Goal: Information Seeking & Learning: Learn about a topic

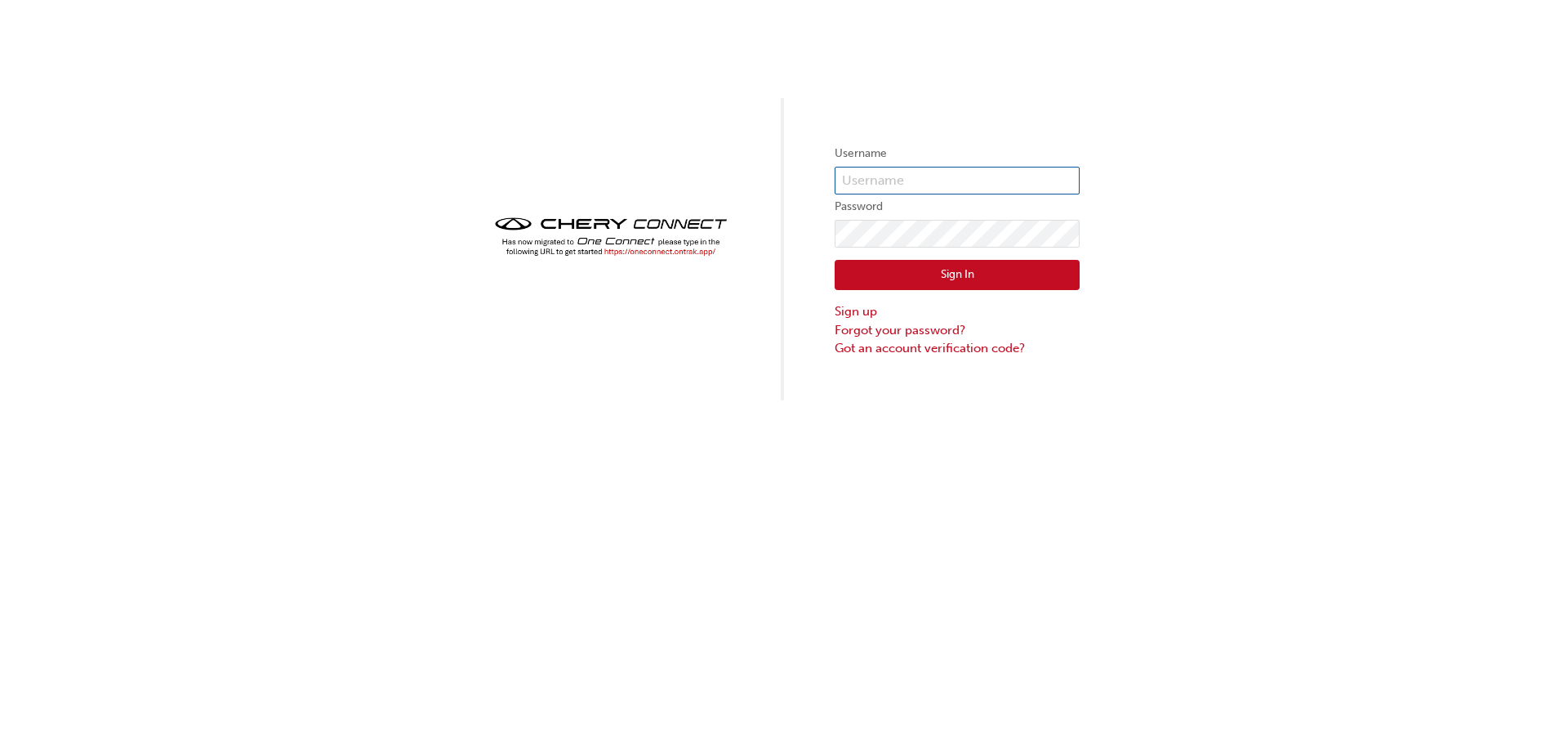
type input "0007080415"
click at [635, 250] on img at bounding box center [611, 236] width 246 height 48
click at [642, 254] on img at bounding box center [611, 236] width 246 height 48
click at [635, 255] on img at bounding box center [611, 236] width 246 height 48
click at [636, 252] on img at bounding box center [611, 236] width 246 height 48
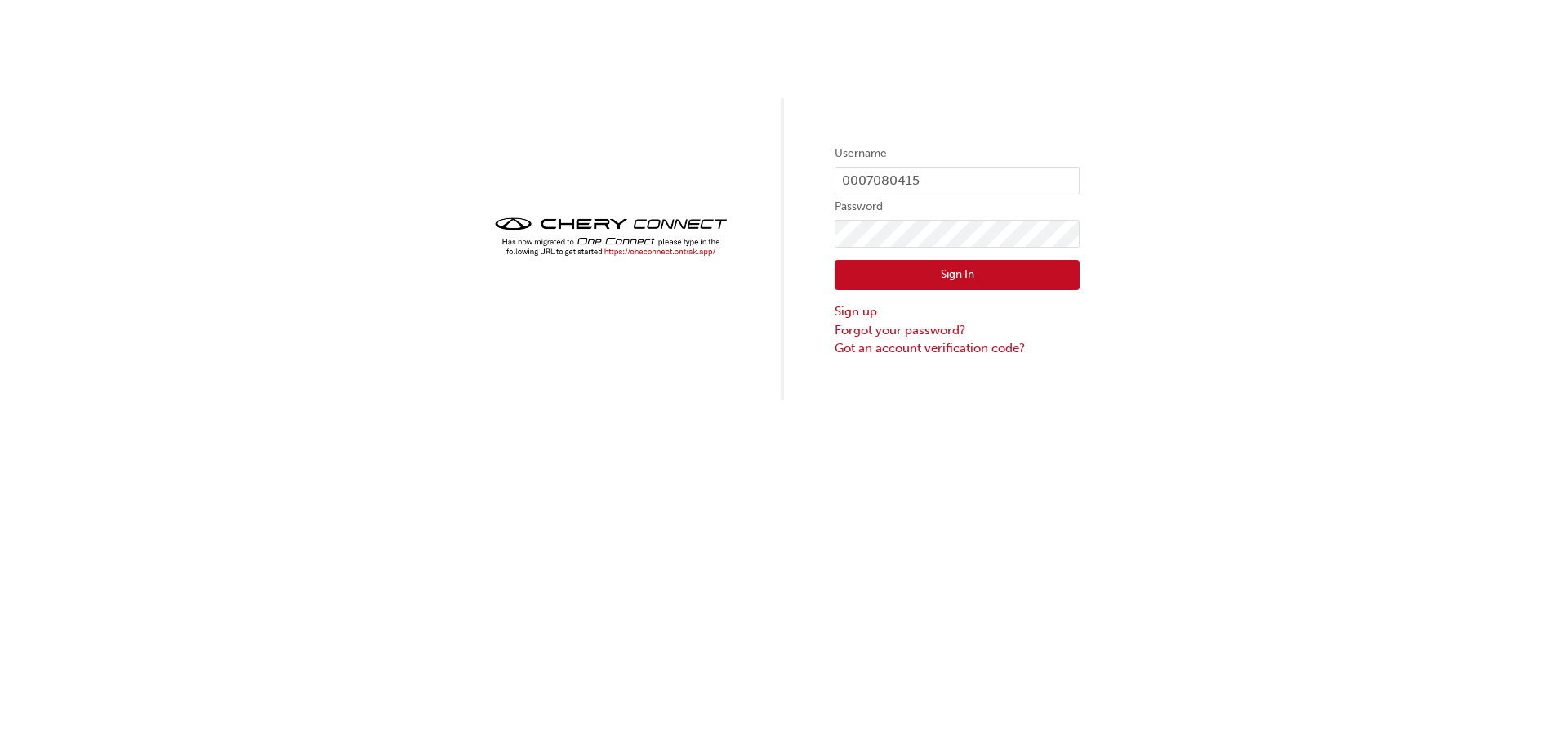
click at [636, 252] on img at bounding box center [611, 236] width 246 height 48
click at [340, 330] on div "Username 0007080415 Password Sign In Sign up Forgot your password? Got an accou…" at bounding box center [784, 200] width 1568 height 401
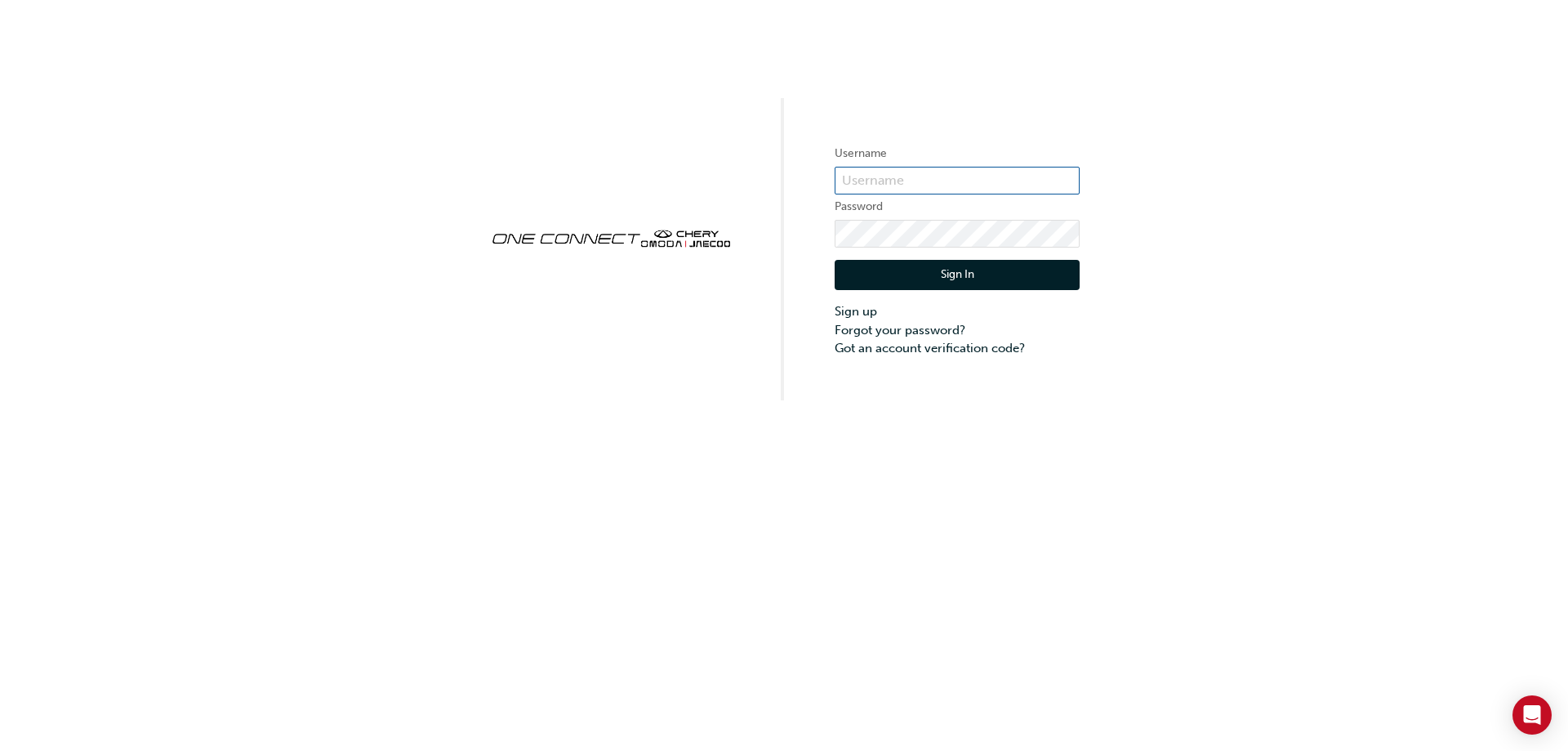
click at [869, 176] on input "text" at bounding box center [957, 181] width 246 height 27
type input "CHAU1004"
click button "Sign In" at bounding box center [957, 276] width 246 height 31
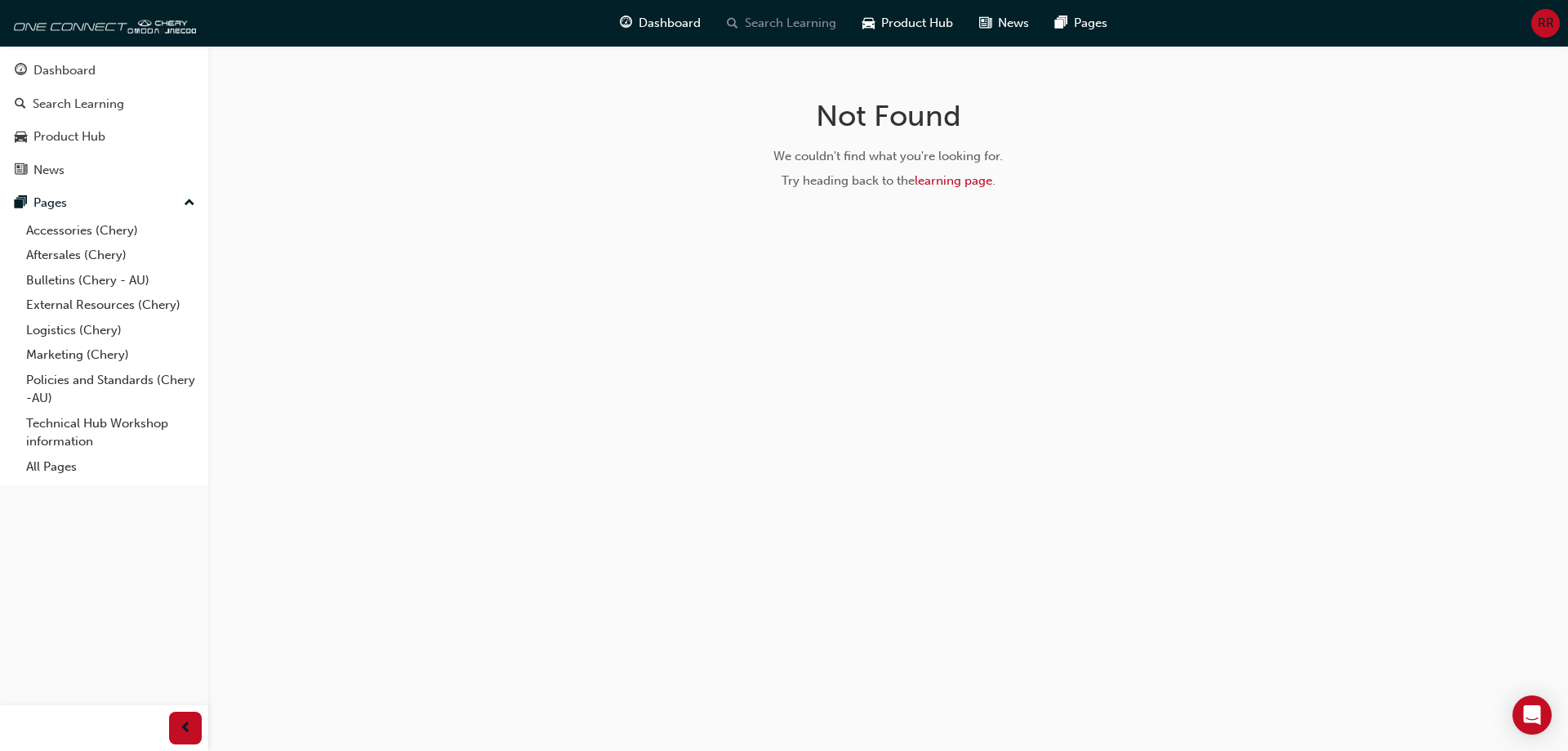
click at [829, 7] on div "Search Learning" at bounding box center [781, 23] width 136 height 34
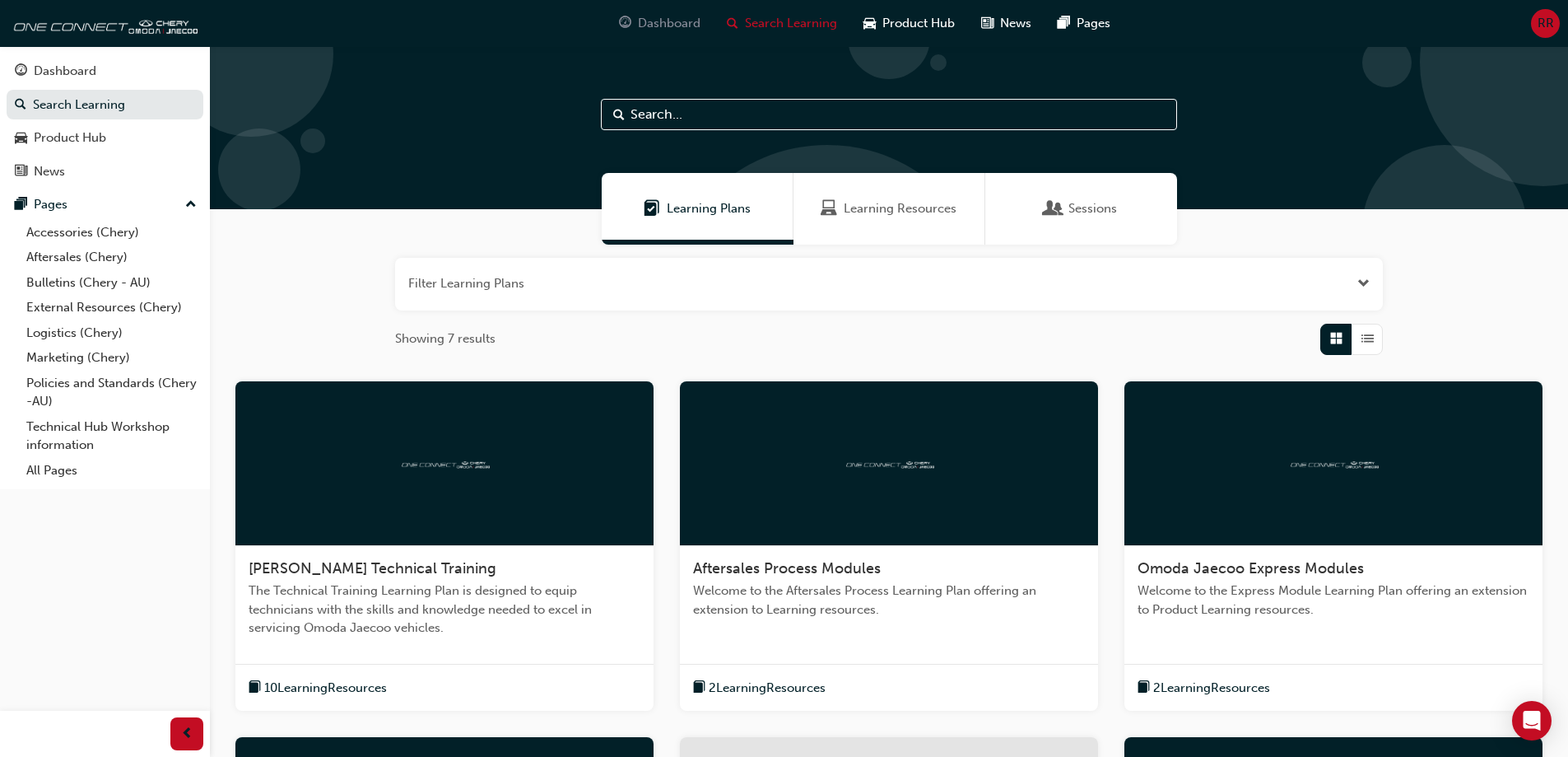
click at [665, 16] on span "Dashboard" at bounding box center [670, 23] width 63 height 19
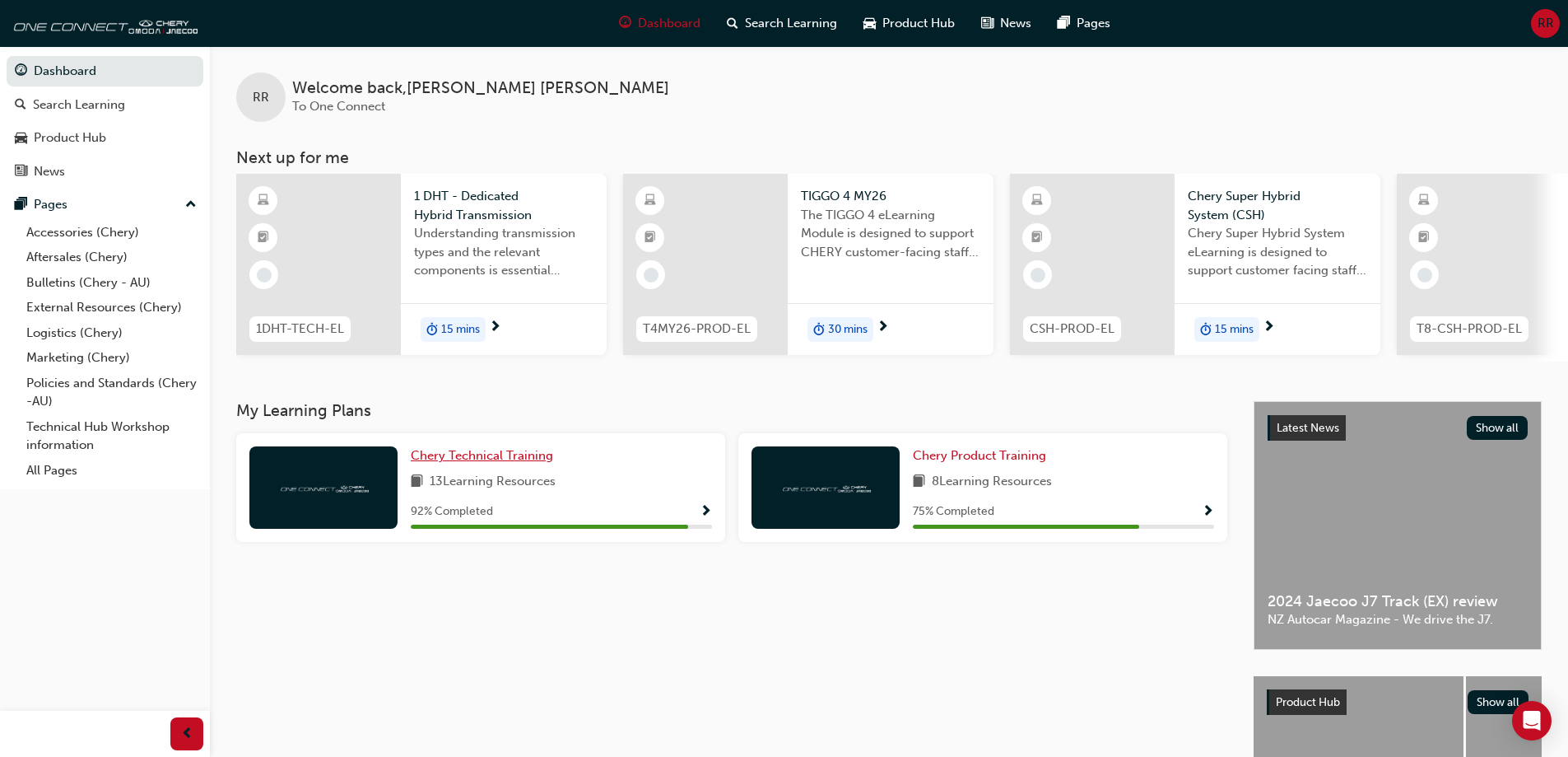
click at [516, 458] on span "Chery Technical Training" at bounding box center [482, 455] width 143 height 15
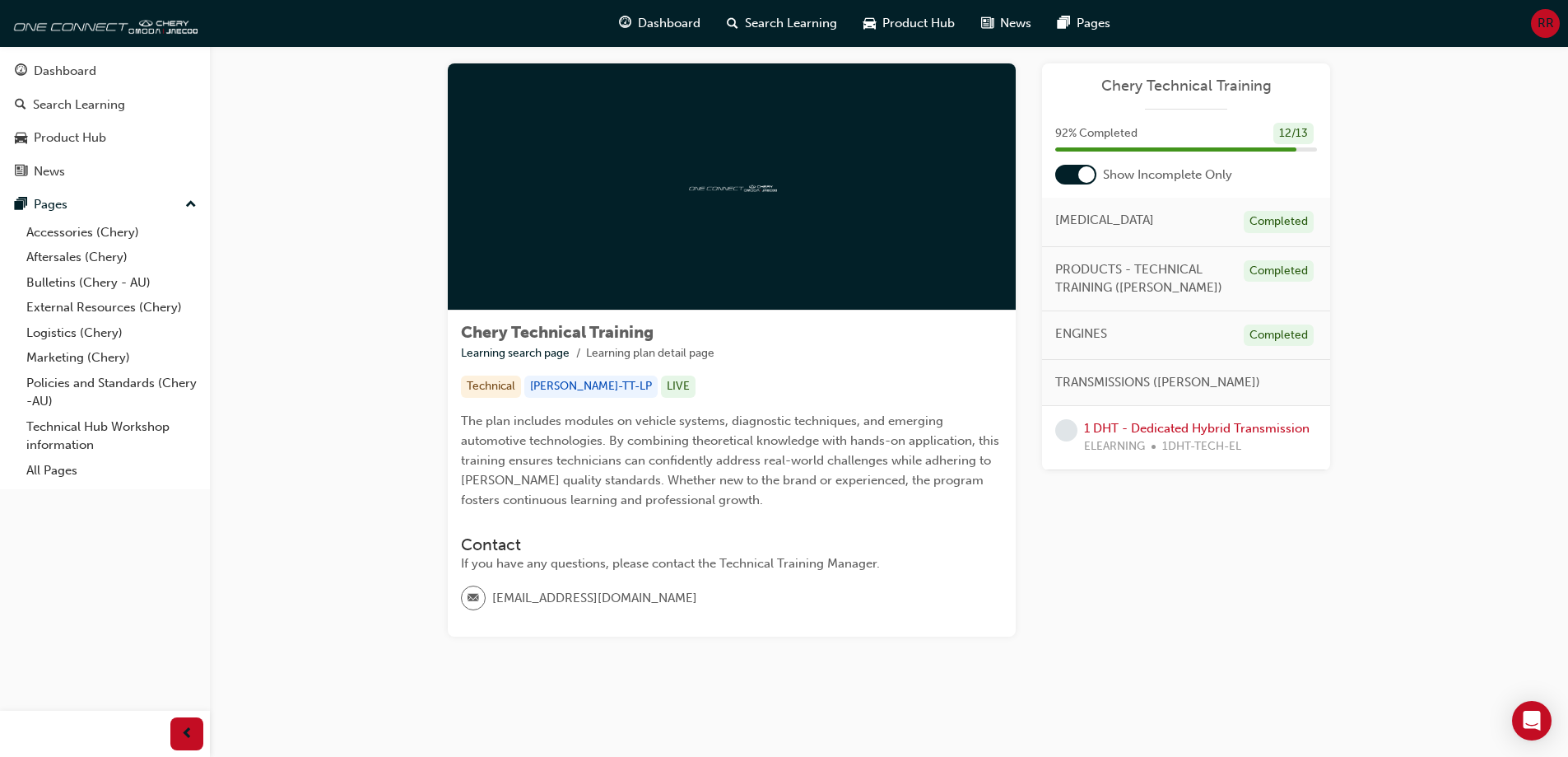
scroll to position [22, 0]
click at [1230, 420] on link "1 DHT - Dedicated Hybrid Transmission" at bounding box center [1196, 428] width 225 height 15
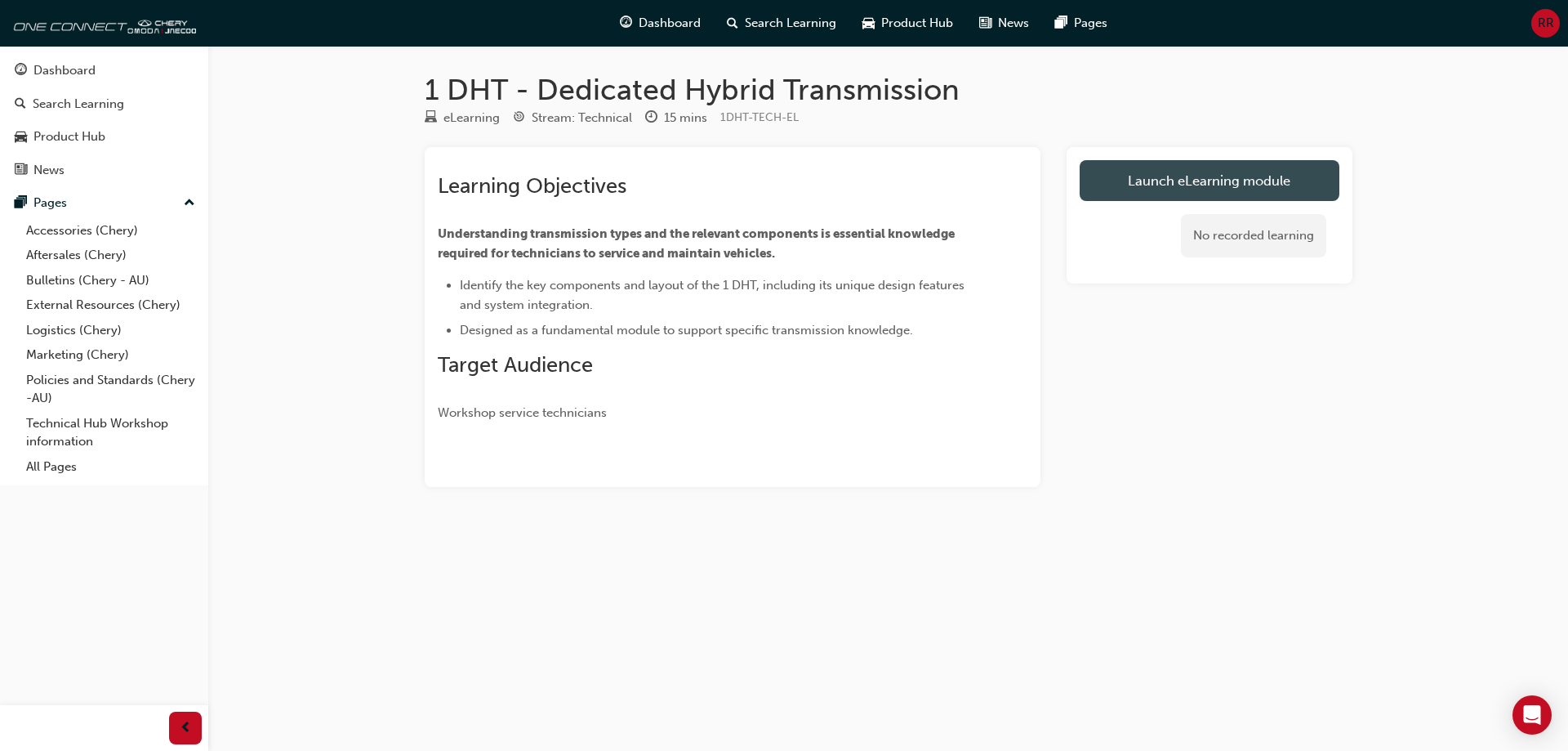
click at [1143, 177] on link "Launch eLearning module" at bounding box center [1209, 180] width 260 height 41
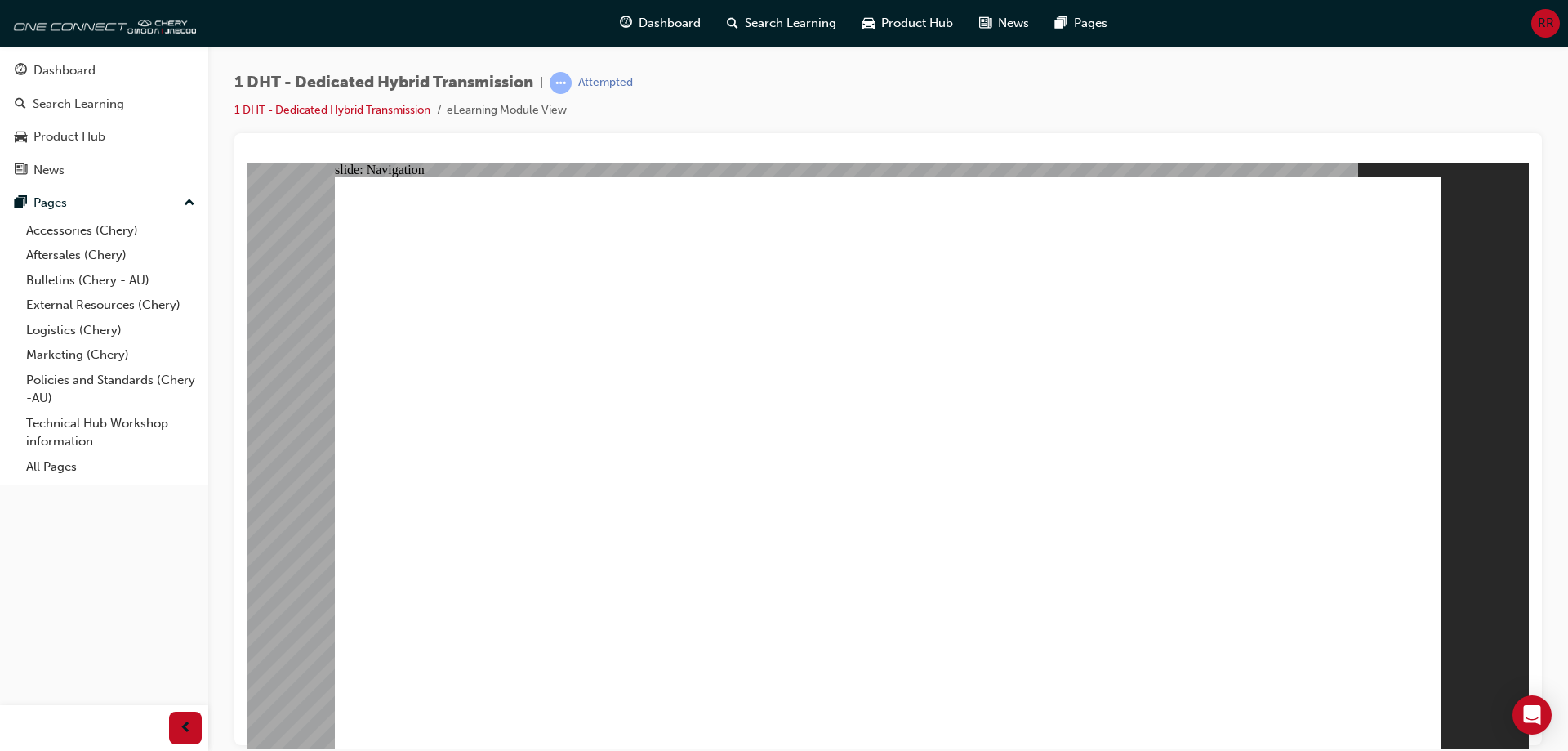
click at [1448, 92] on div "1 DHT - Dedicated Hybrid Transmission | Attempted 1 DHT - Dedicated Hybrid Tran…" at bounding box center [888, 102] width 1308 height 61
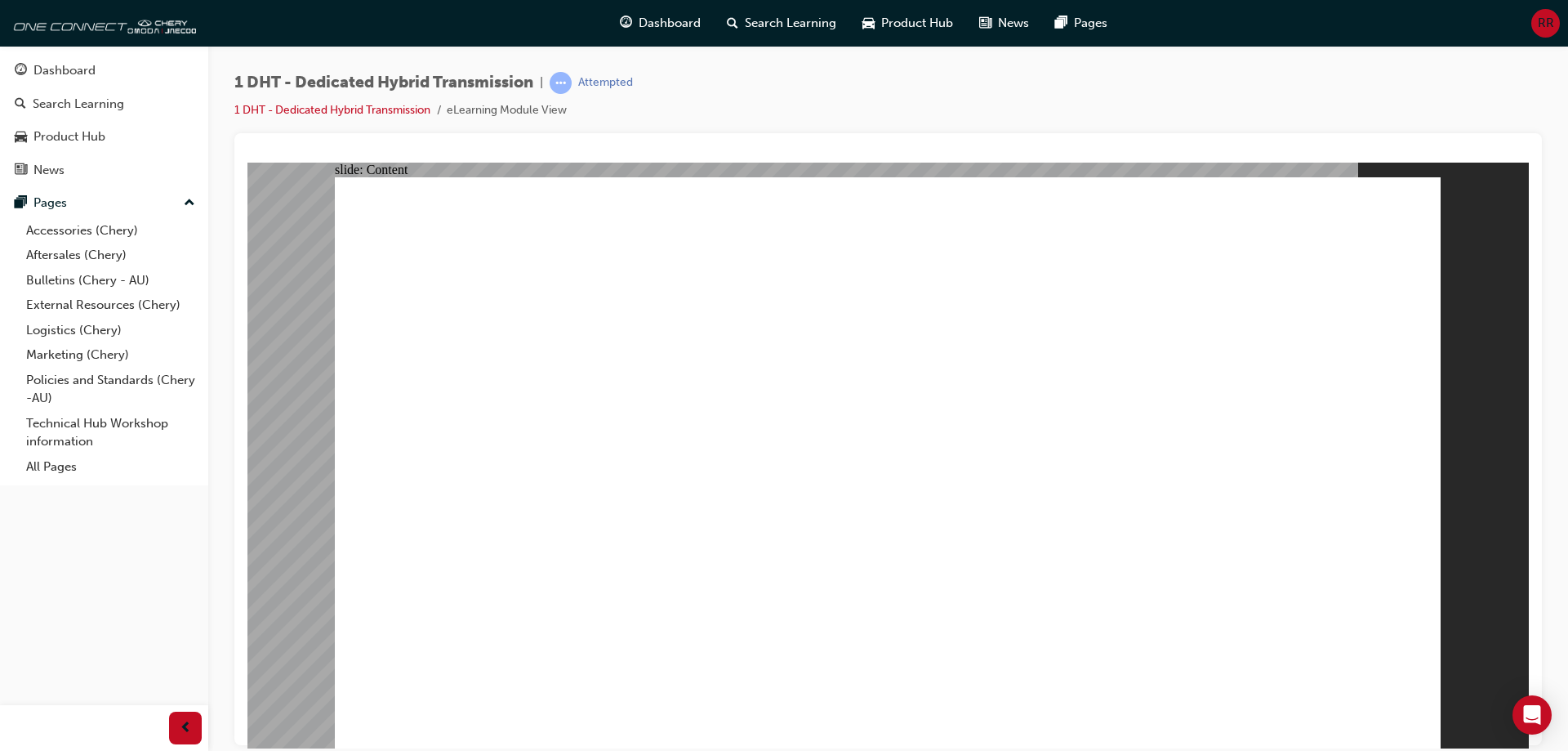
click at [1551, 229] on div "1 DHT - Dedicated Hybrid Transmission | Attempted 1 DHT - Dedicated Hybrid Tran…" at bounding box center [888, 378] width 1360 height 664
drag, startPoint x: 454, startPoint y: 103, endPoint x: 554, endPoint y: 117, distance: 101.0
click at [554, 117] on li "eLearning Module View" at bounding box center [507, 110] width 120 height 19
click at [585, 114] on ul "1 DHT - Dedicated Hybrid Transmission eLearning Module View" at bounding box center [434, 110] width 399 height 19
drag, startPoint x: 451, startPoint y: 110, endPoint x: 612, endPoint y: 104, distance: 161.1
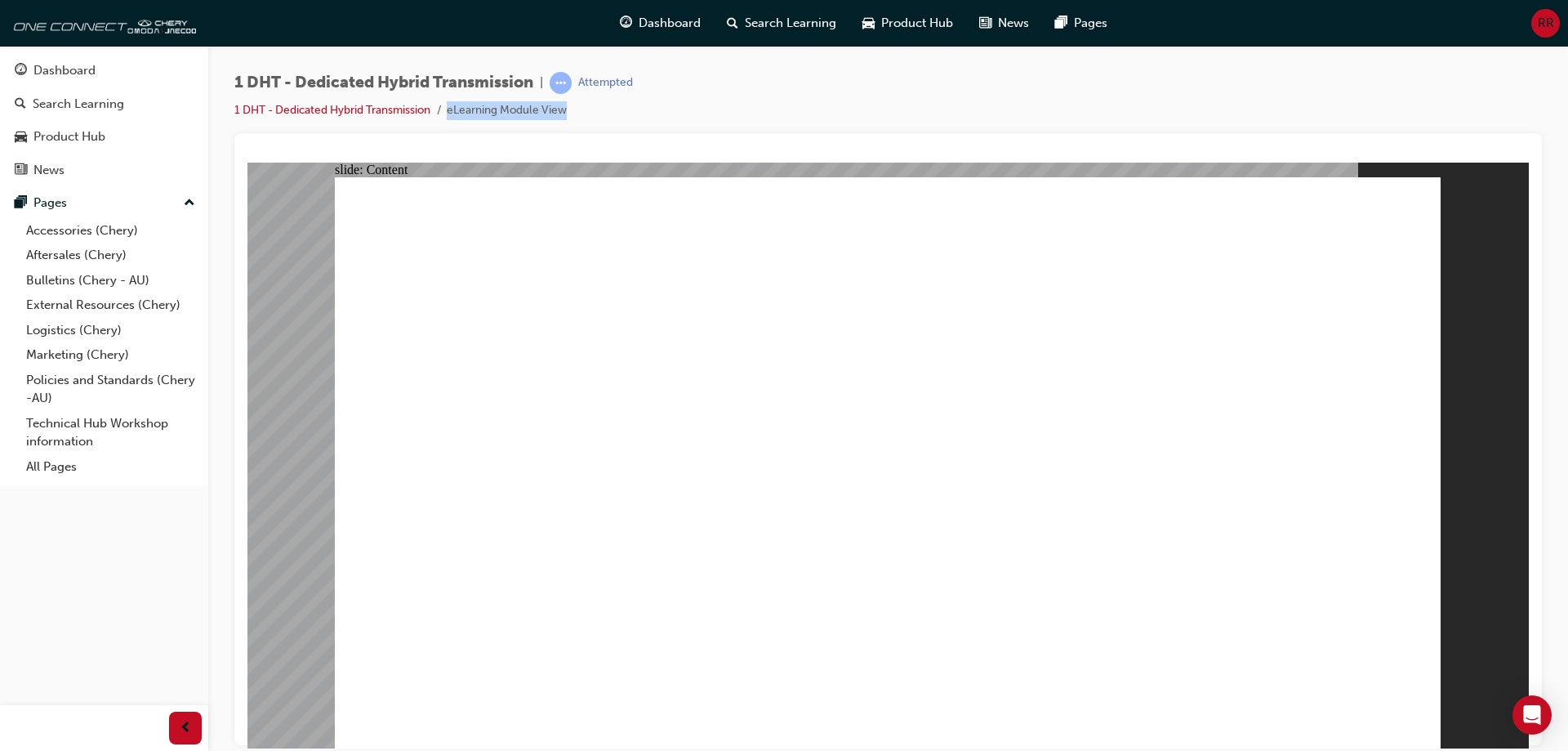
click at [612, 104] on ul "1 DHT - Dedicated Hybrid Transmission eLearning Module View" at bounding box center [434, 110] width 399 height 19
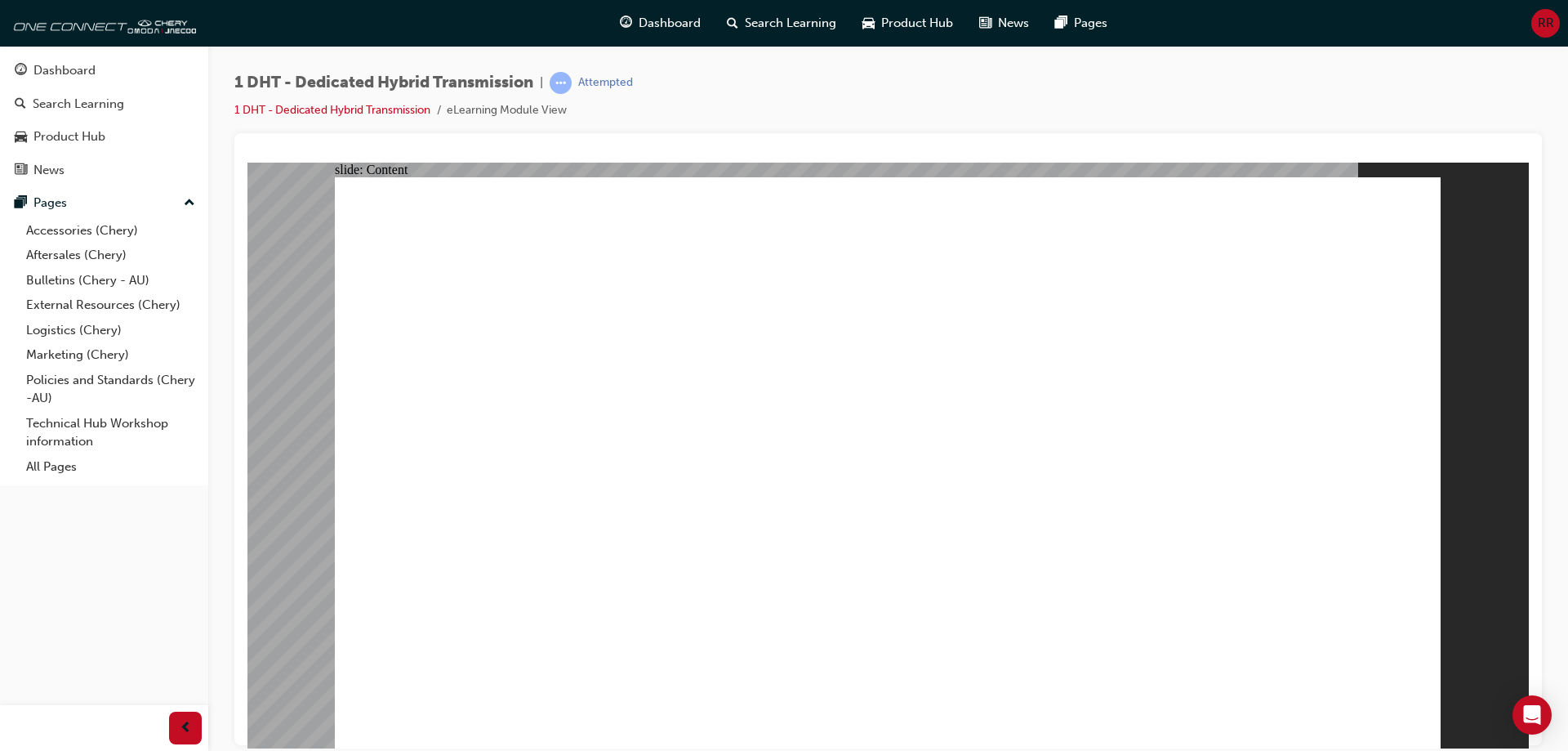
drag, startPoint x: 472, startPoint y: 271, endPoint x: 1167, endPoint y: 224, distance: 696.6
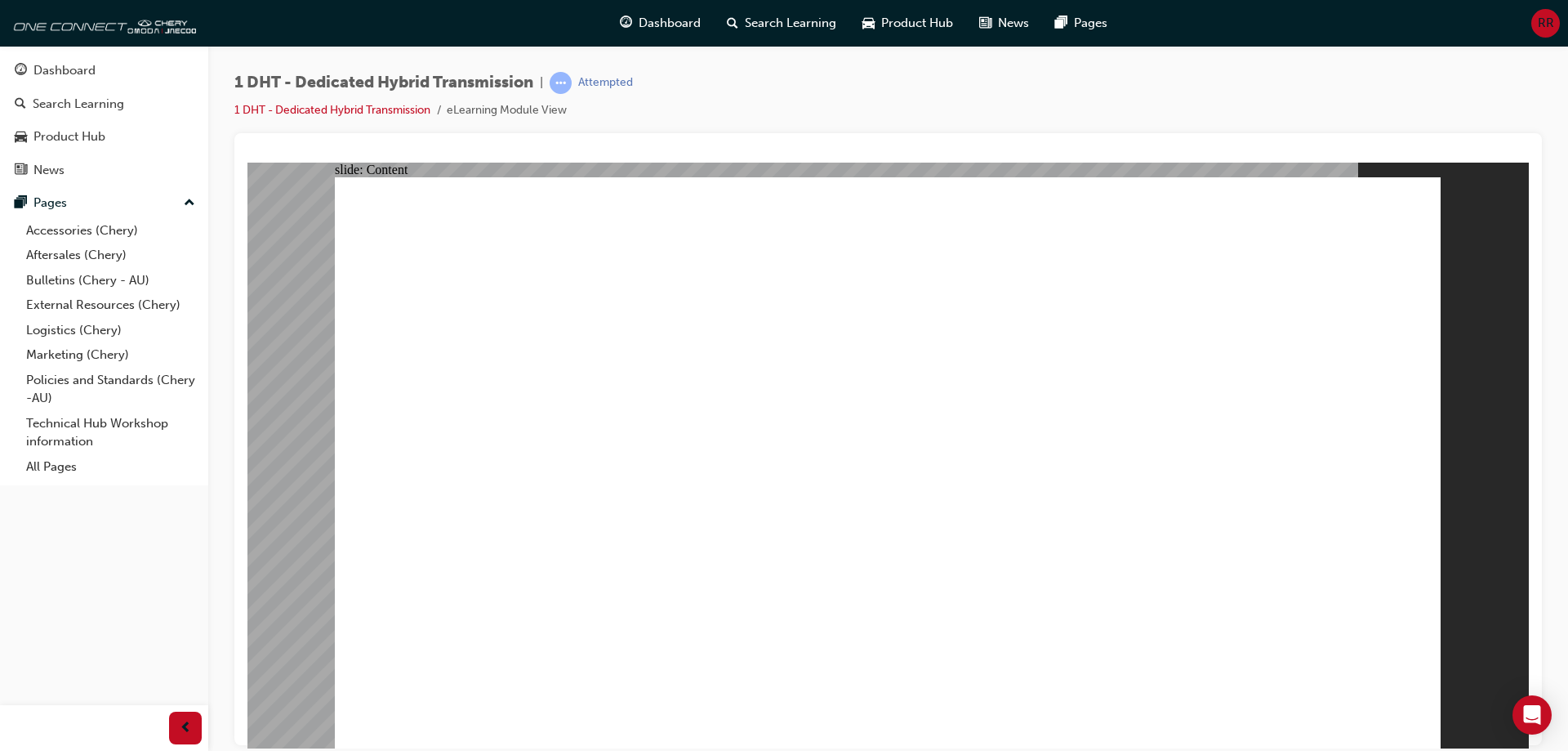
type input "24"
drag, startPoint x: 1239, startPoint y: 655, endPoint x: 1568, endPoint y: 782, distance: 352.7
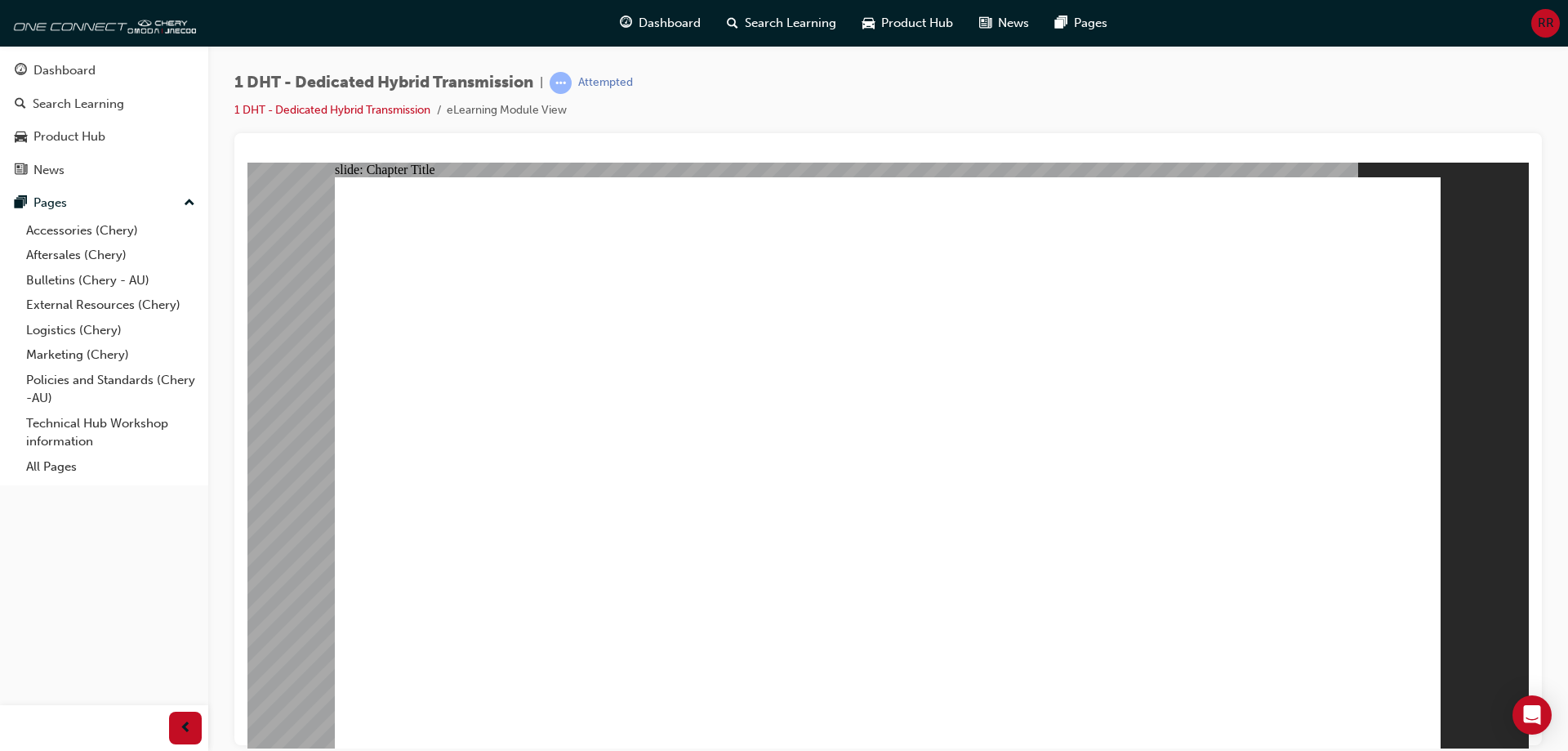
radio input "false"
radio input "true"
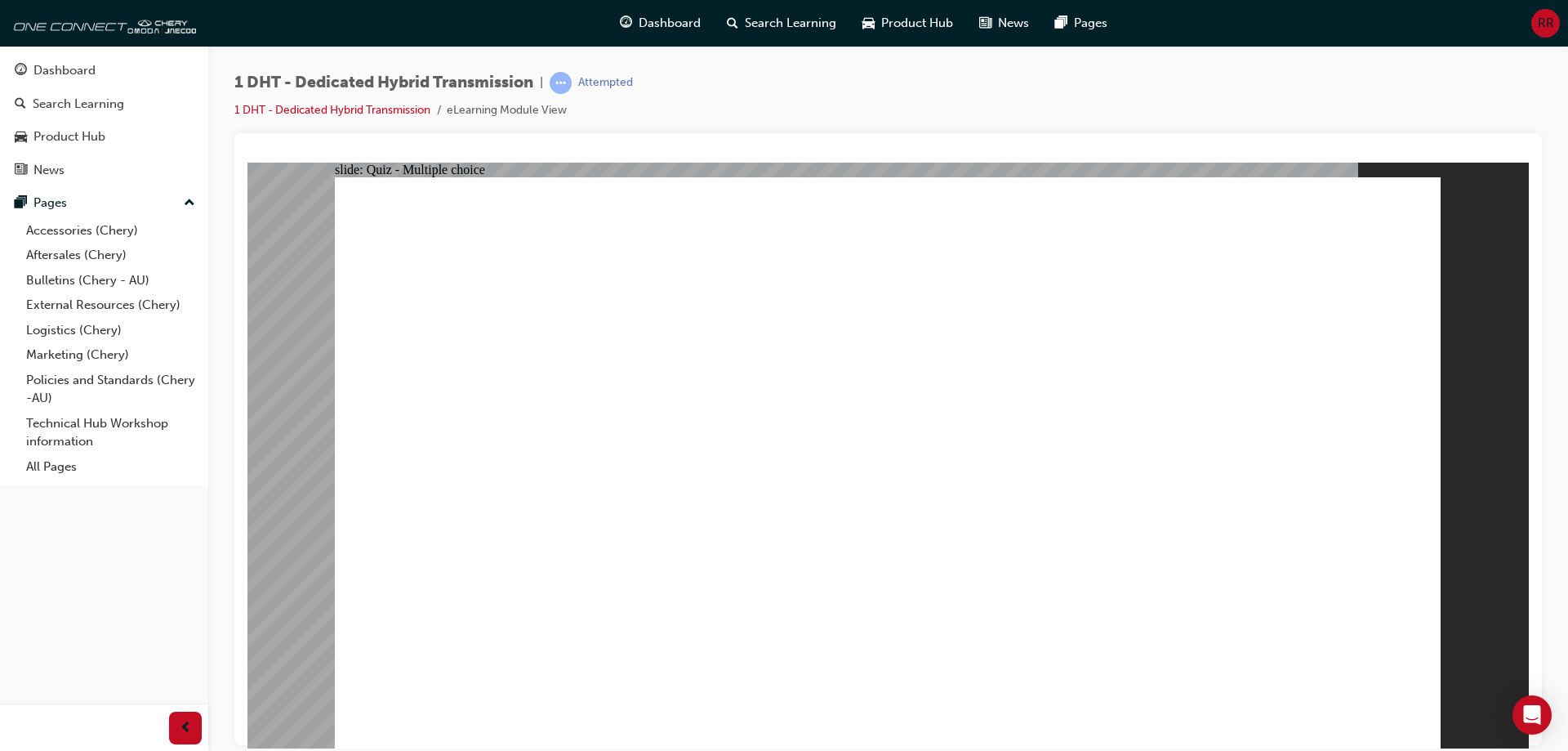
drag, startPoint x: 697, startPoint y: 576, endPoint x: 1242, endPoint y: 363, distance: 585.1
drag, startPoint x: 562, startPoint y: 596, endPoint x: 578, endPoint y: 580, distance: 22.6
drag, startPoint x: 1096, startPoint y: 604, endPoint x: 1295, endPoint y: 356, distance: 318.0
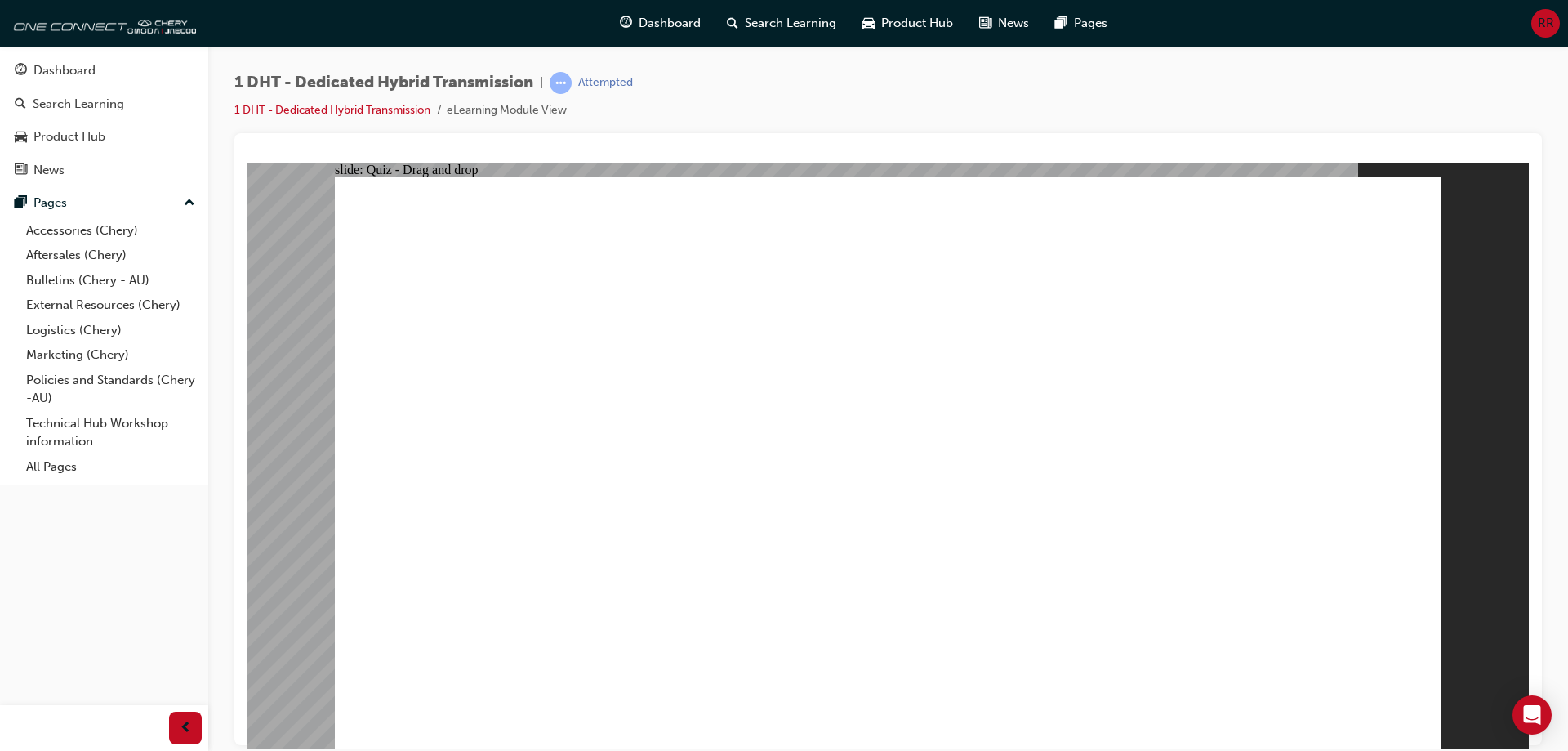
drag, startPoint x: 784, startPoint y: 603, endPoint x: 930, endPoint y: 253, distance: 379.2
drag, startPoint x: 908, startPoint y: 524, endPoint x: 992, endPoint y: 341, distance: 201.4
drag, startPoint x: 549, startPoint y: 605, endPoint x: 852, endPoint y: 329, distance: 409.9
drag, startPoint x: 1210, startPoint y: 309, endPoint x: 1226, endPoint y: 303, distance: 17.1
drag, startPoint x: 1159, startPoint y: 607, endPoint x: 1261, endPoint y: 339, distance: 286.8
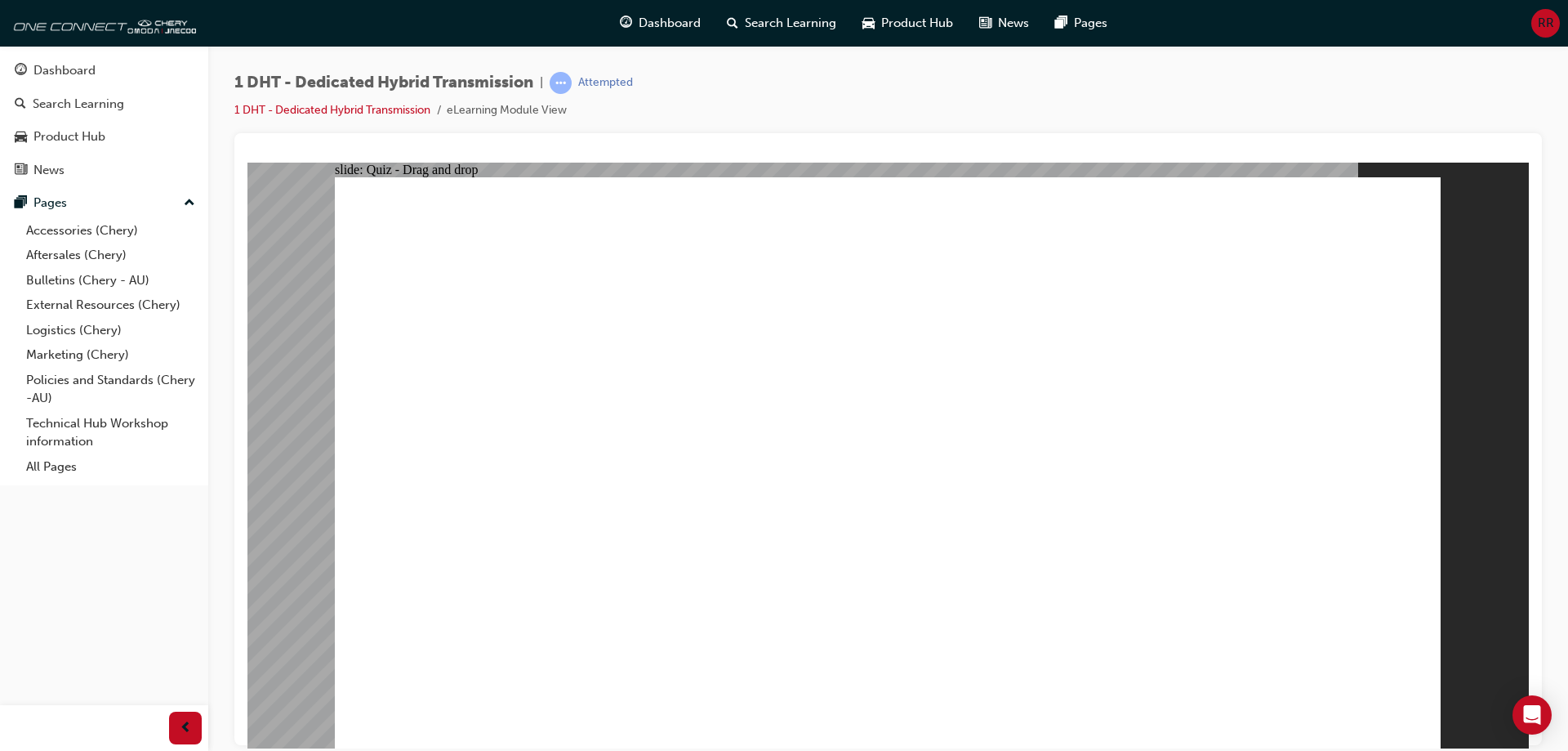
radio input "true"
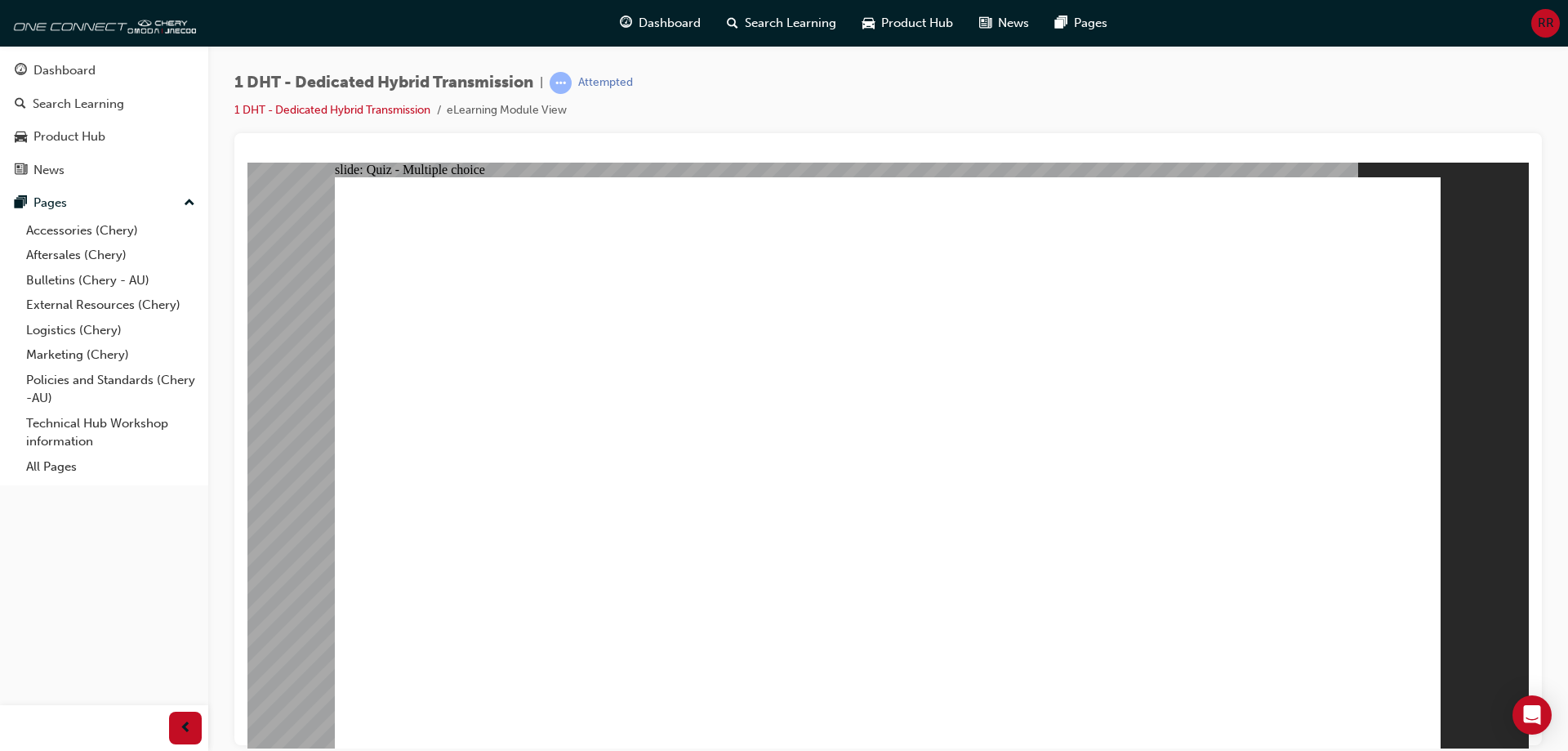
radio input "true"
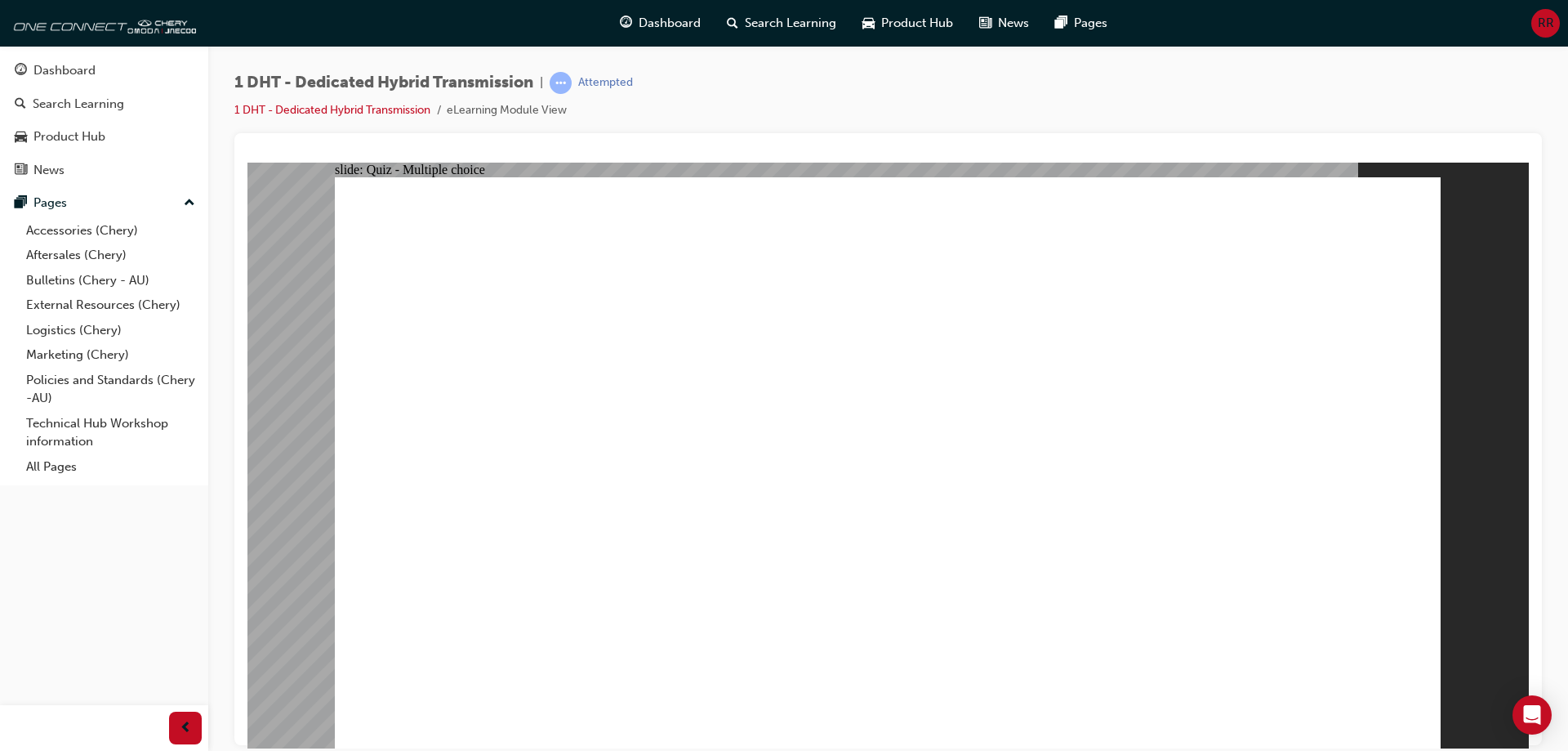
checkbox input "true"
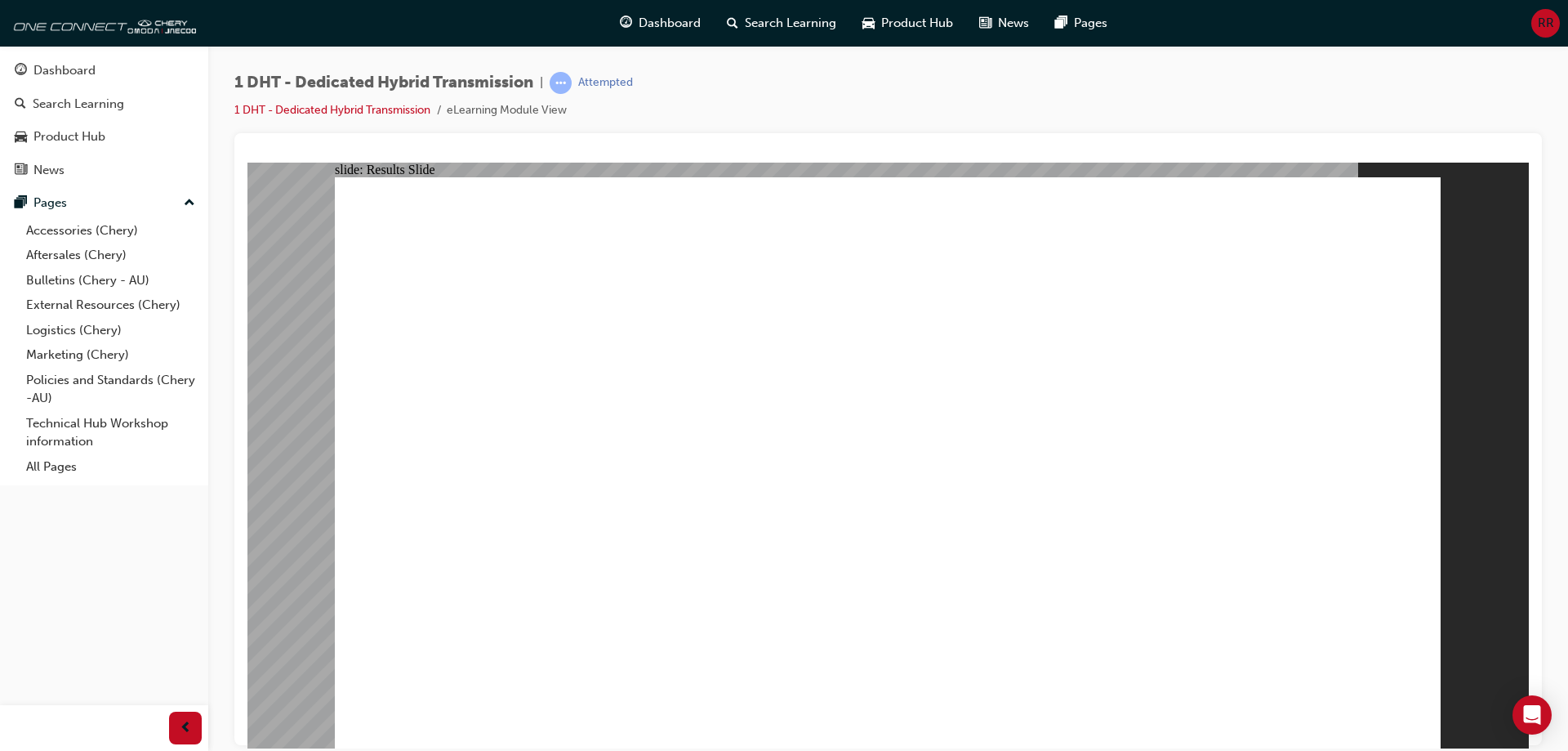
radio input "false"
radio input "true"
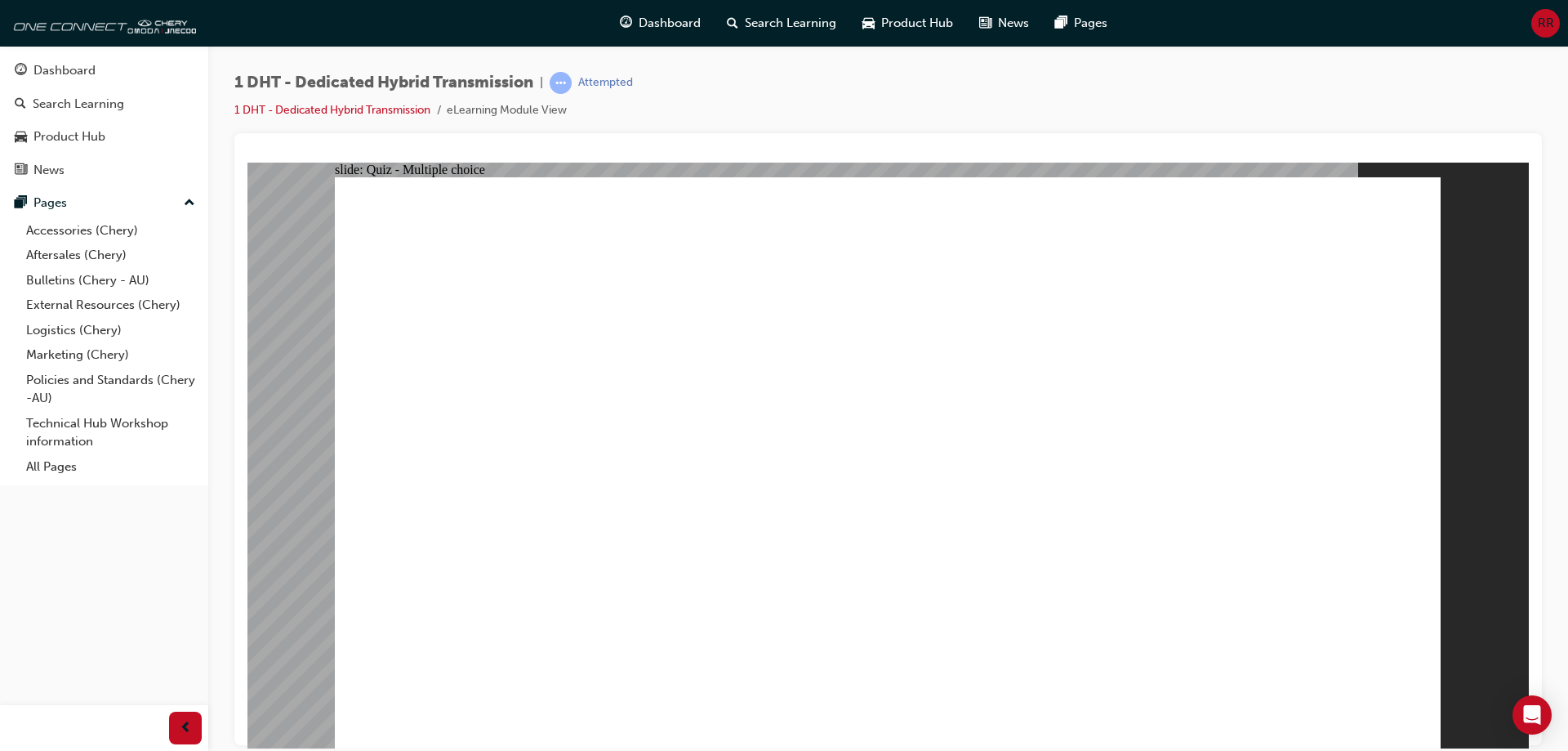
drag, startPoint x: 491, startPoint y: 642, endPoint x: 651, endPoint y: 518, distance: 202.4
drag, startPoint x: 767, startPoint y: 610, endPoint x: 925, endPoint y: 280, distance: 365.9
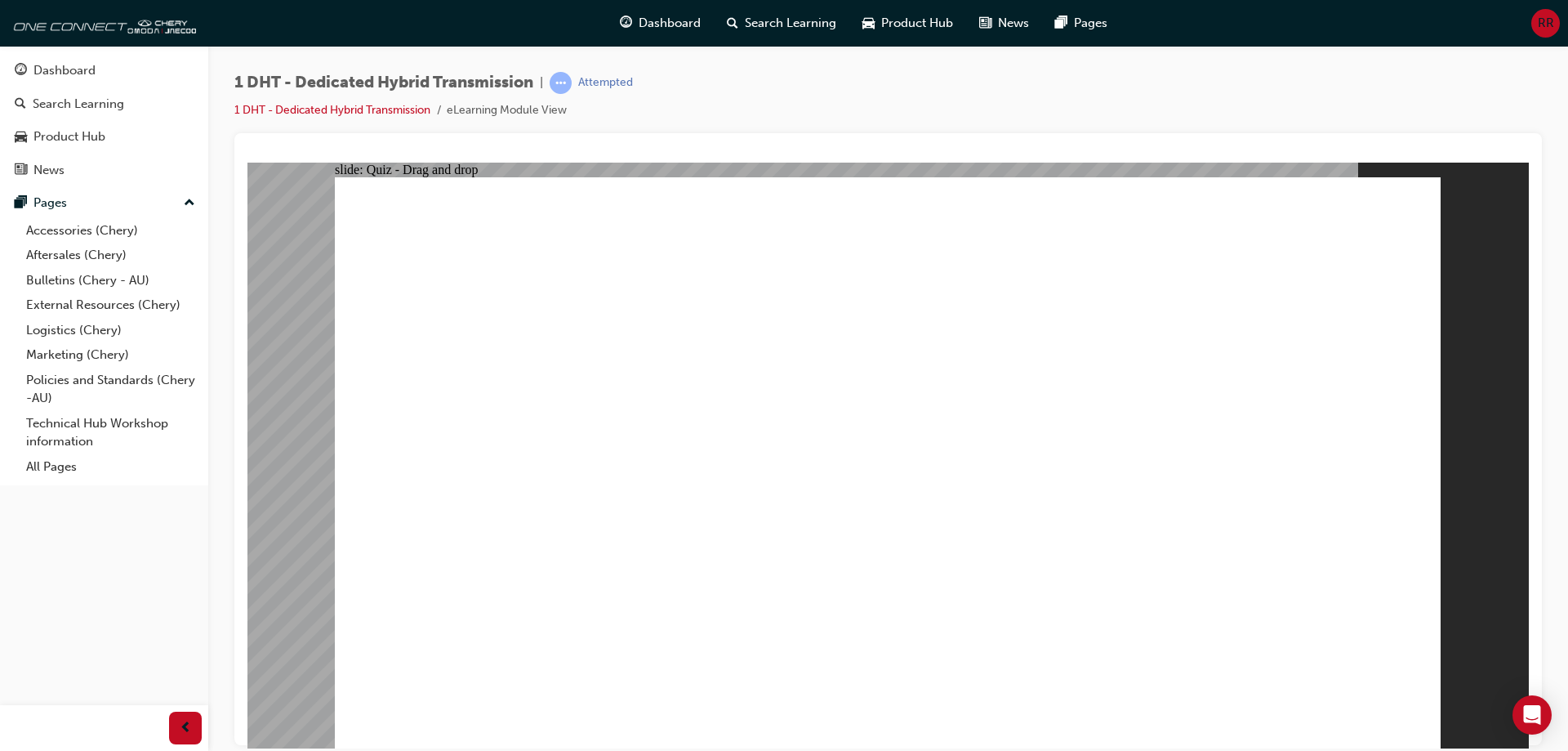
drag, startPoint x: 877, startPoint y: 603, endPoint x: 910, endPoint y: 367, distance: 238.3
drag, startPoint x: 1074, startPoint y: 603, endPoint x: 925, endPoint y: 340, distance: 302.3
drag, startPoint x: 1144, startPoint y: 598, endPoint x: 1195, endPoint y: 354, distance: 249.3
drag, startPoint x: 988, startPoint y: 594, endPoint x: 1249, endPoint y: 326, distance: 374.1
drag, startPoint x: 693, startPoint y: 590, endPoint x: 1307, endPoint y: 320, distance: 670.7
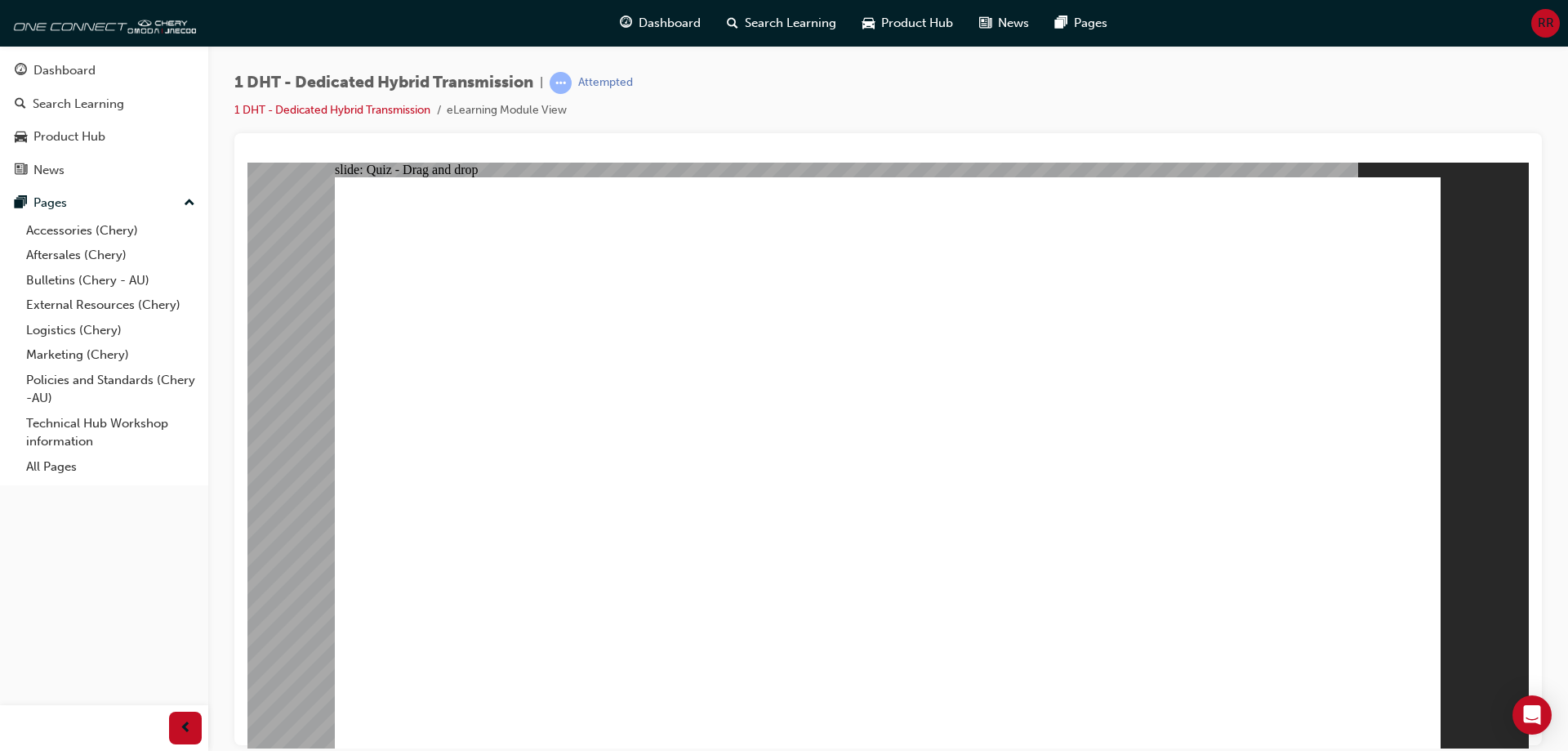
drag, startPoint x: 551, startPoint y: 621, endPoint x: 1001, endPoint y: 292, distance: 557.4
radio input "true"
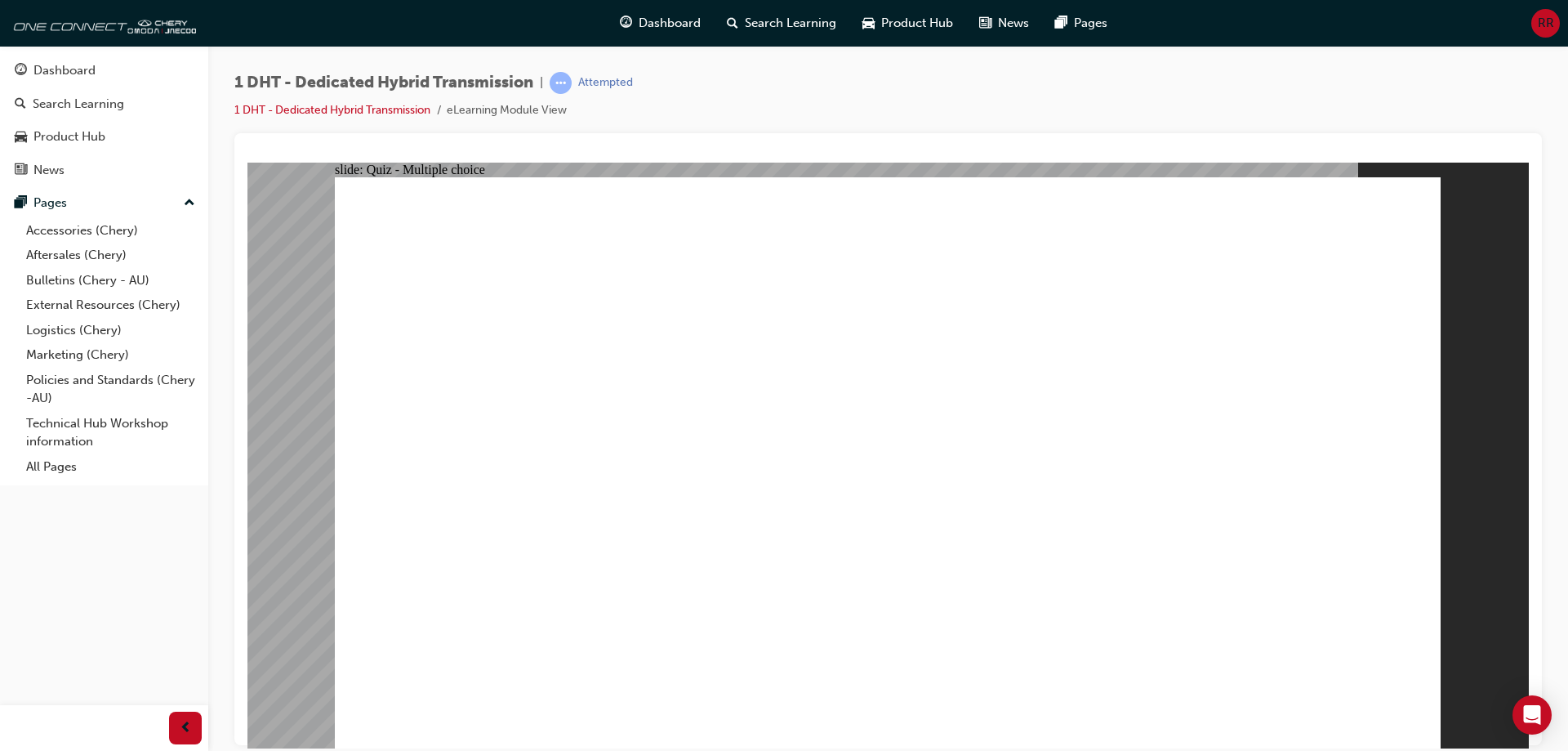
radio input "true"
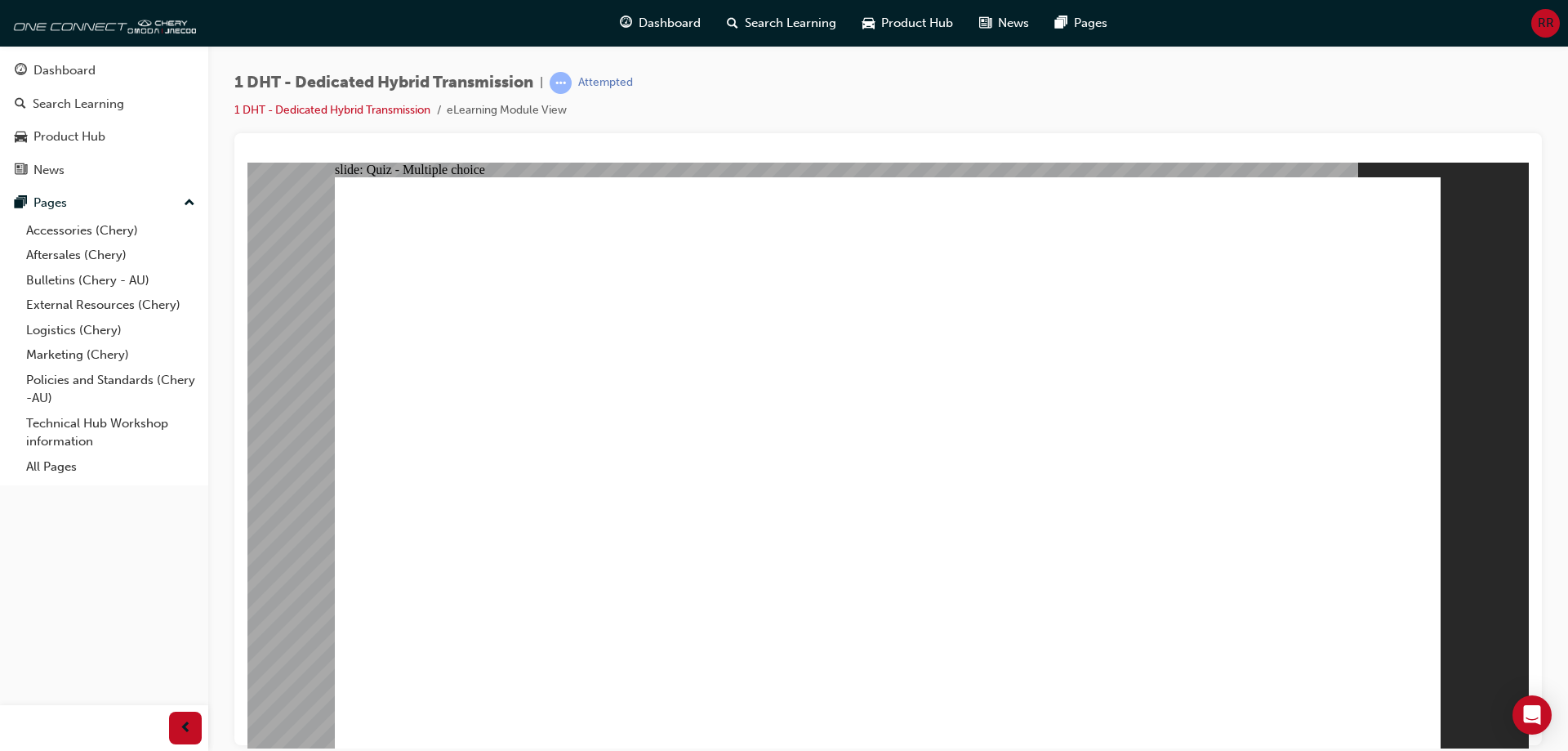
checkbox input "true"
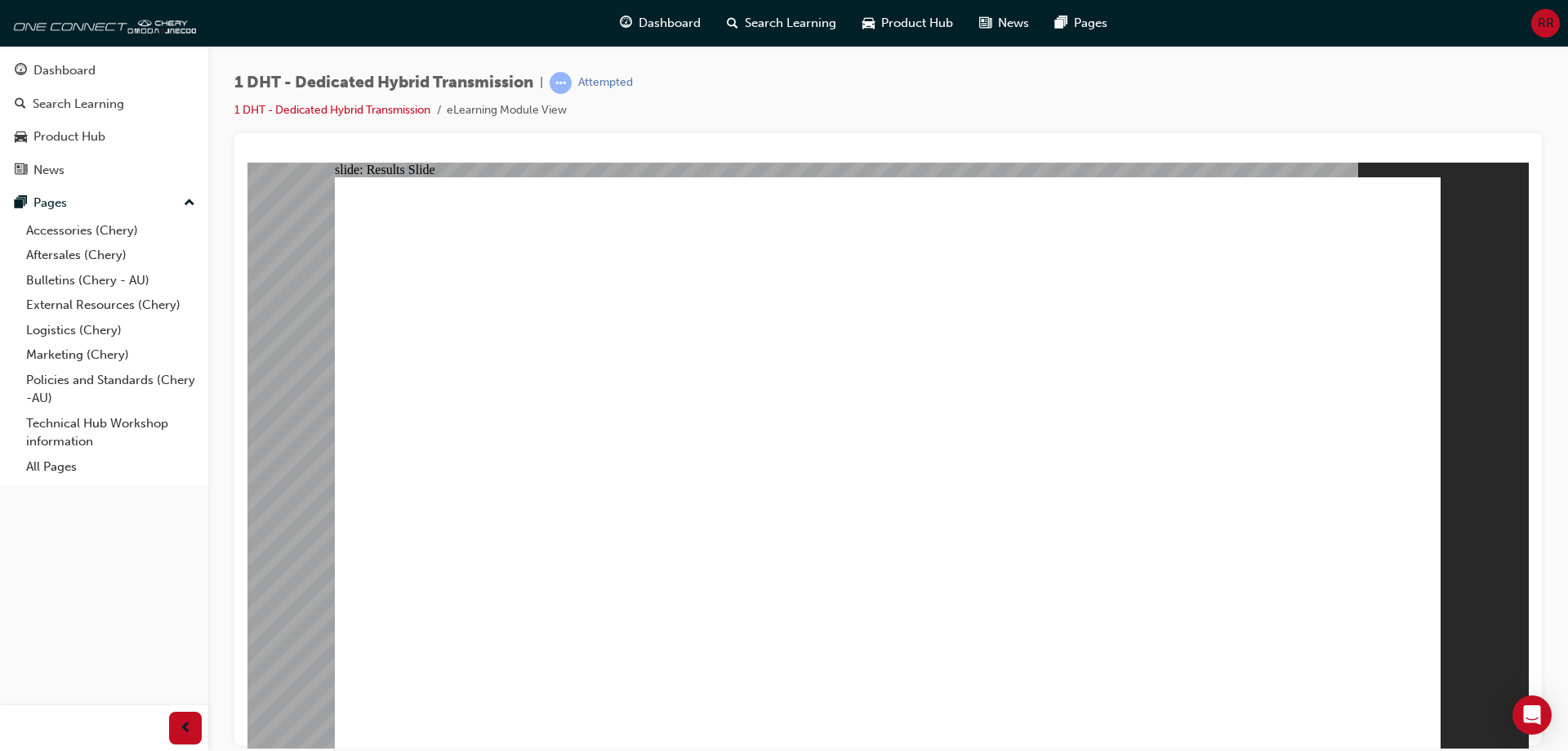
radio input "true"
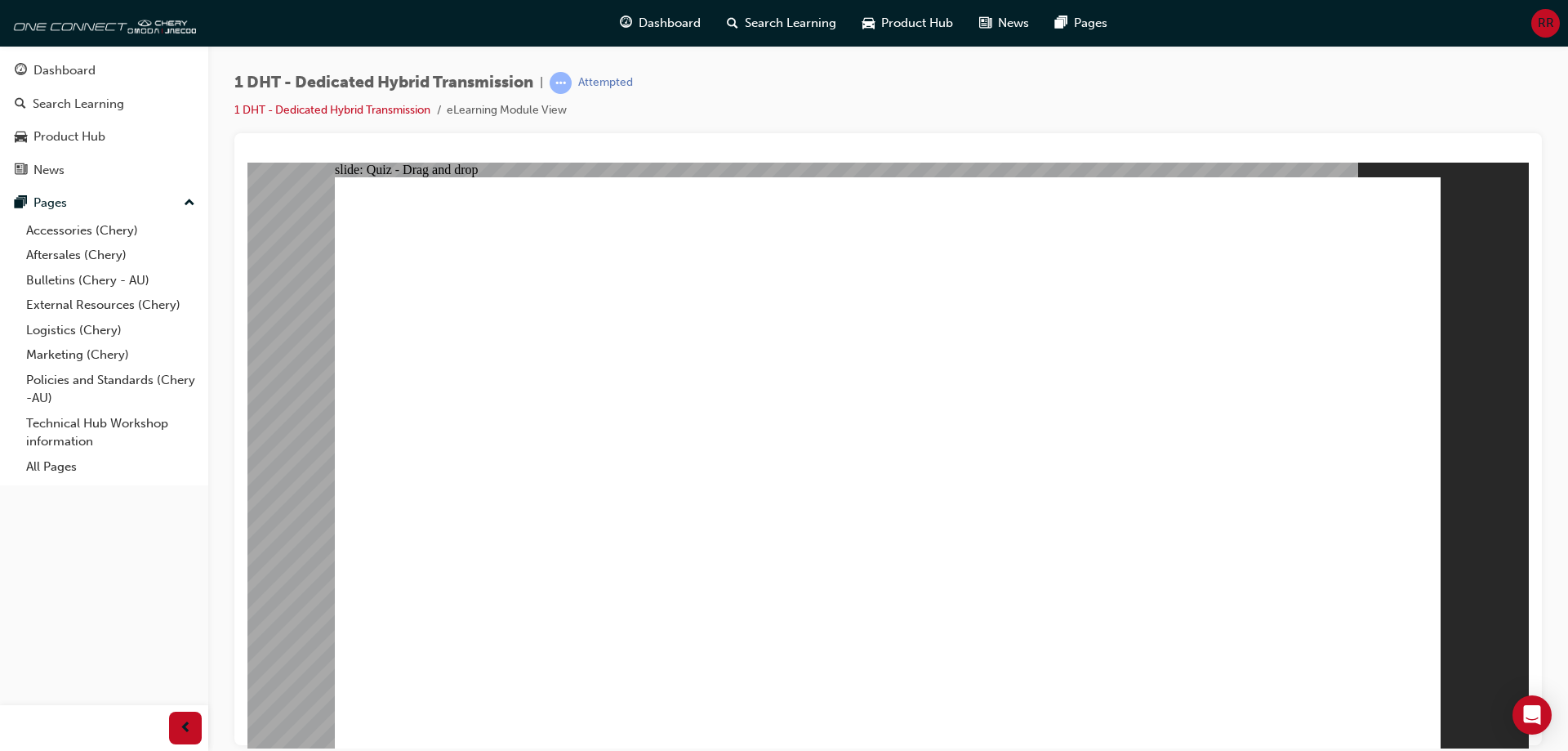
drag, startPoint x: 679, startPoint y: 598, endPoint x: 932, endPoint y: 291, distance: 397.8
drag, startPoint x: 1150, startPoint y: 597, endPoint x: 946, endPoint y: 288, distance: 370.3
drag, startPoint x: 985, startPoint y: 589, endPoint x: 988, endPoint y: 408, distance: 181.0
drag, startPoint x: 796, startPoint y: 579, endPoint x: 884, endPoint y: 400, distance: 199.5
drag, startPoint x: 864, startPoint y: 584, endPoint x: 960, endPoint y: 358, distance: 245.5
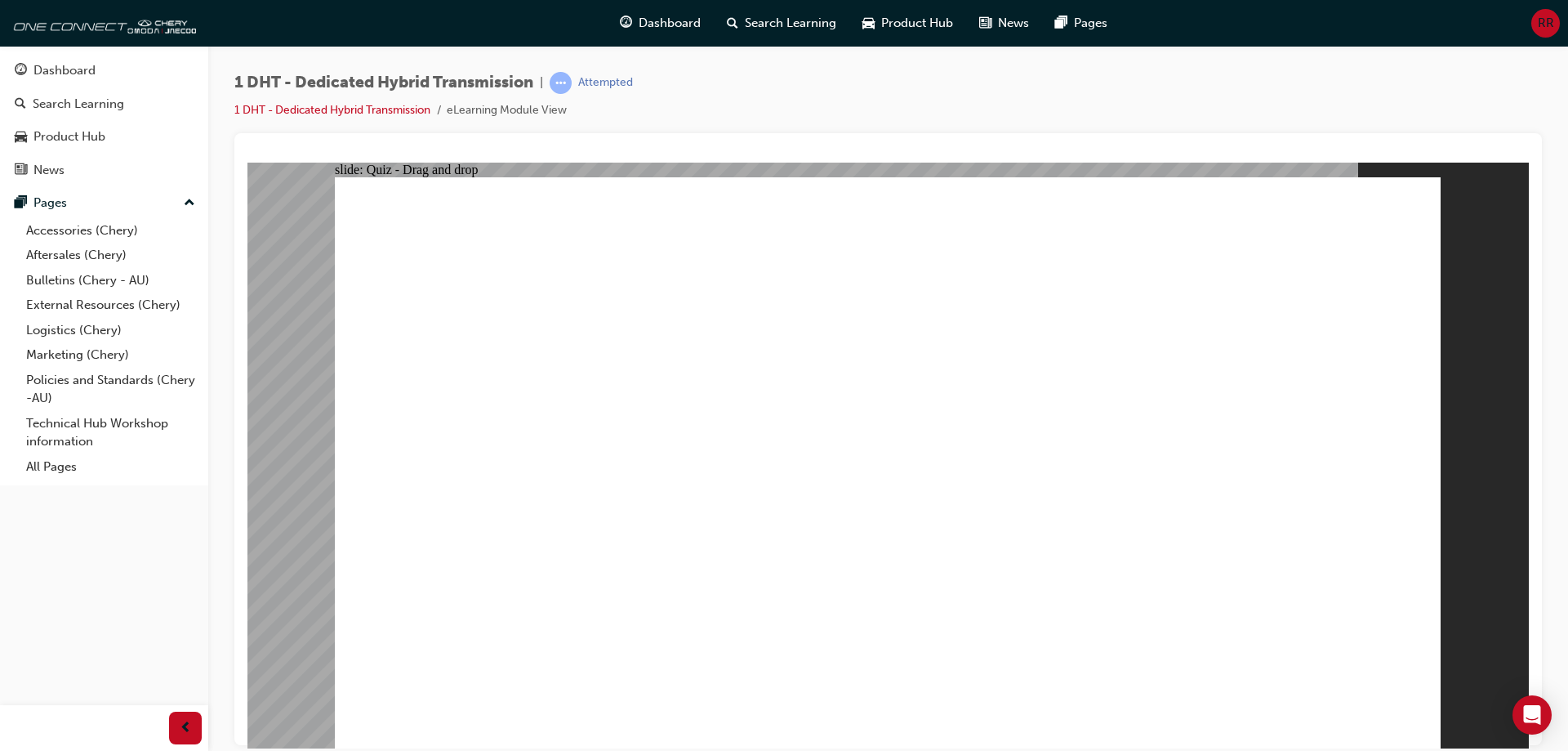
drag, startPoint x: 557, startPoint y: 598, endPoint x: 975, endPoint y: 376, distance: 473.3
drag, startPoint x: 1084, startPoint y: 585, endPoint x: 1218, endPoint y: 297, distance: 317.6
drag, startPoint x: 1205, startPoint y: 232, endPoint x: 958, endPoint y: 225, distance: 247.1
drag, startPoint x: 970, startPoint y: 207, endPoint x: 1038, endPoint y: 330, distance: 140.5
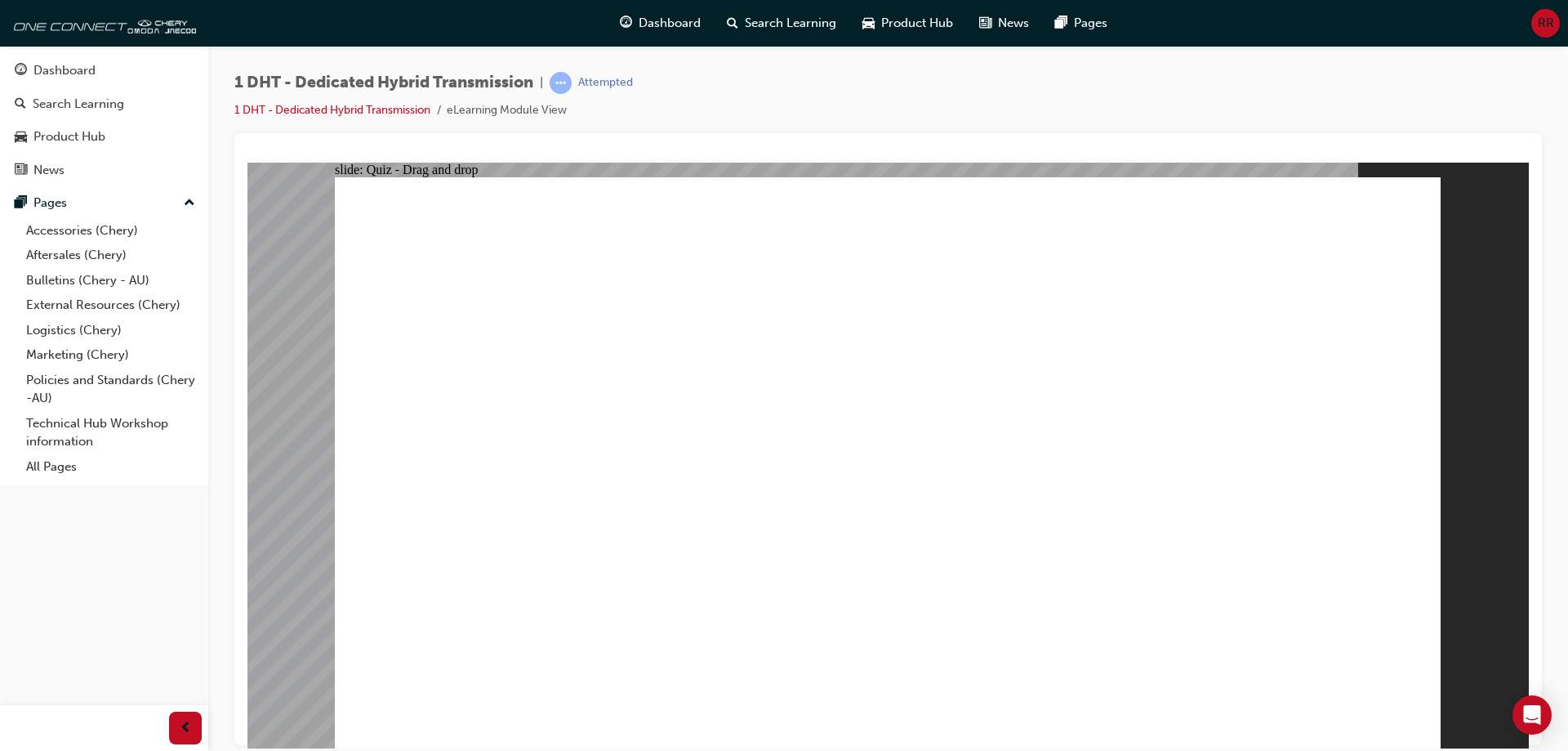
radio input "true"
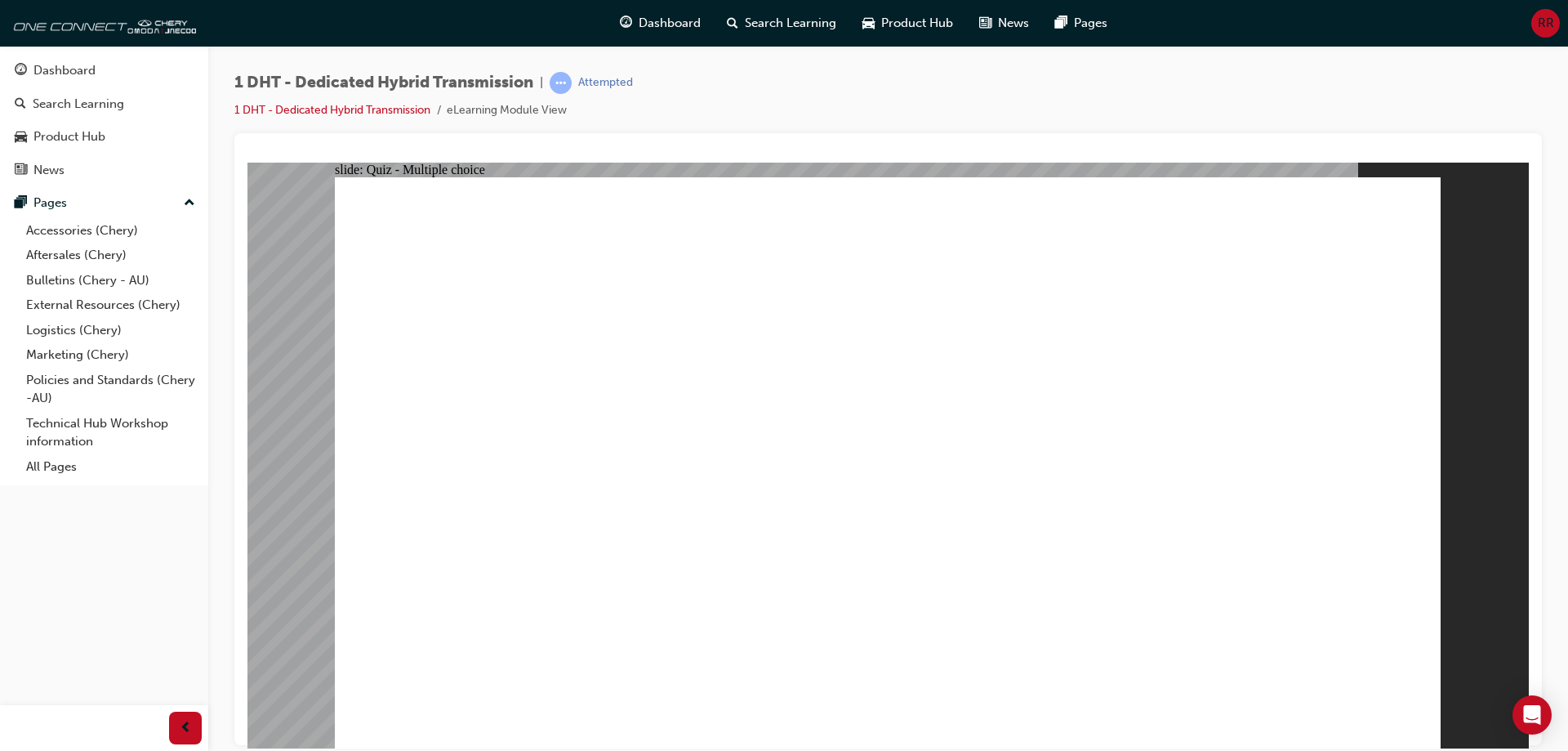
radio input "true"
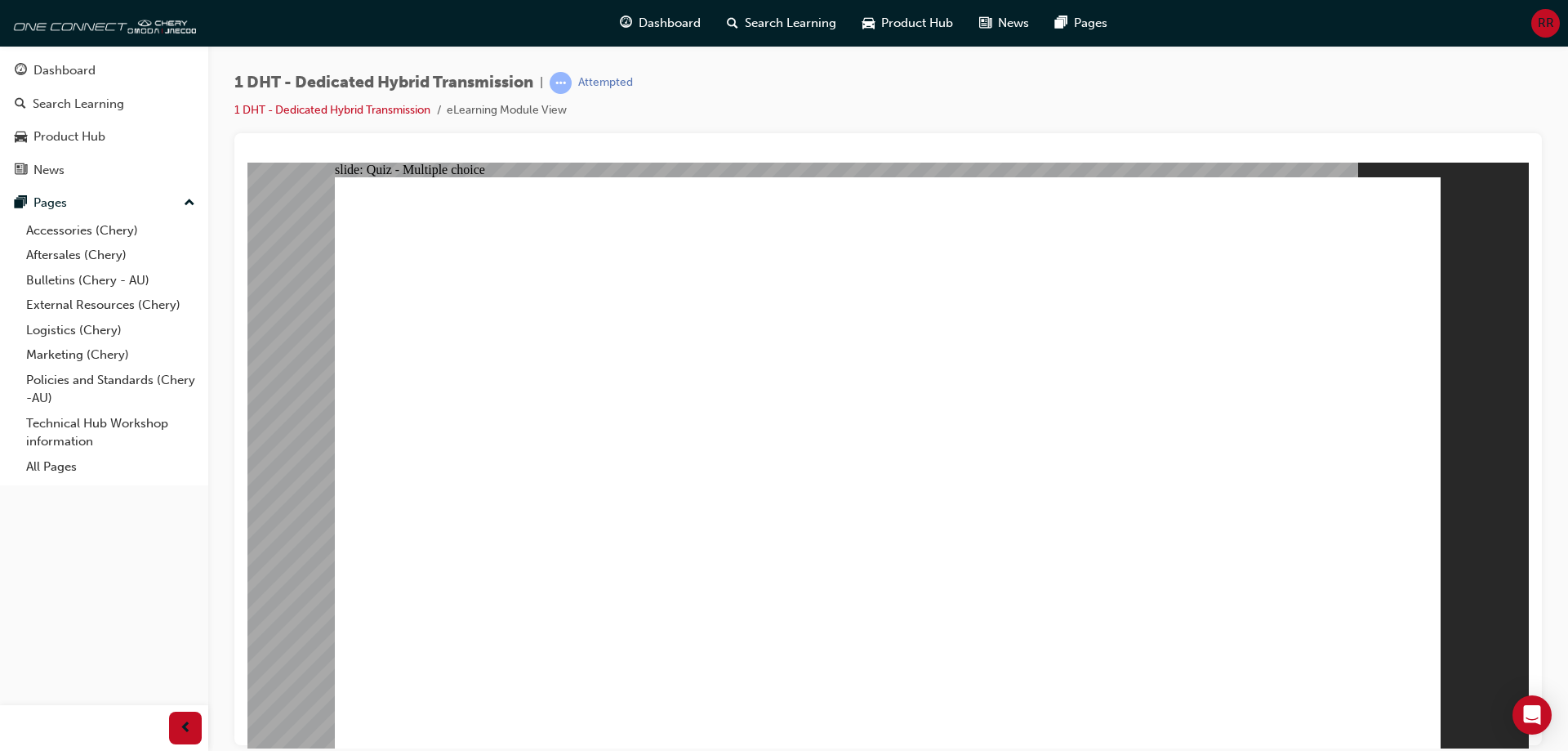
checkbox input "true"
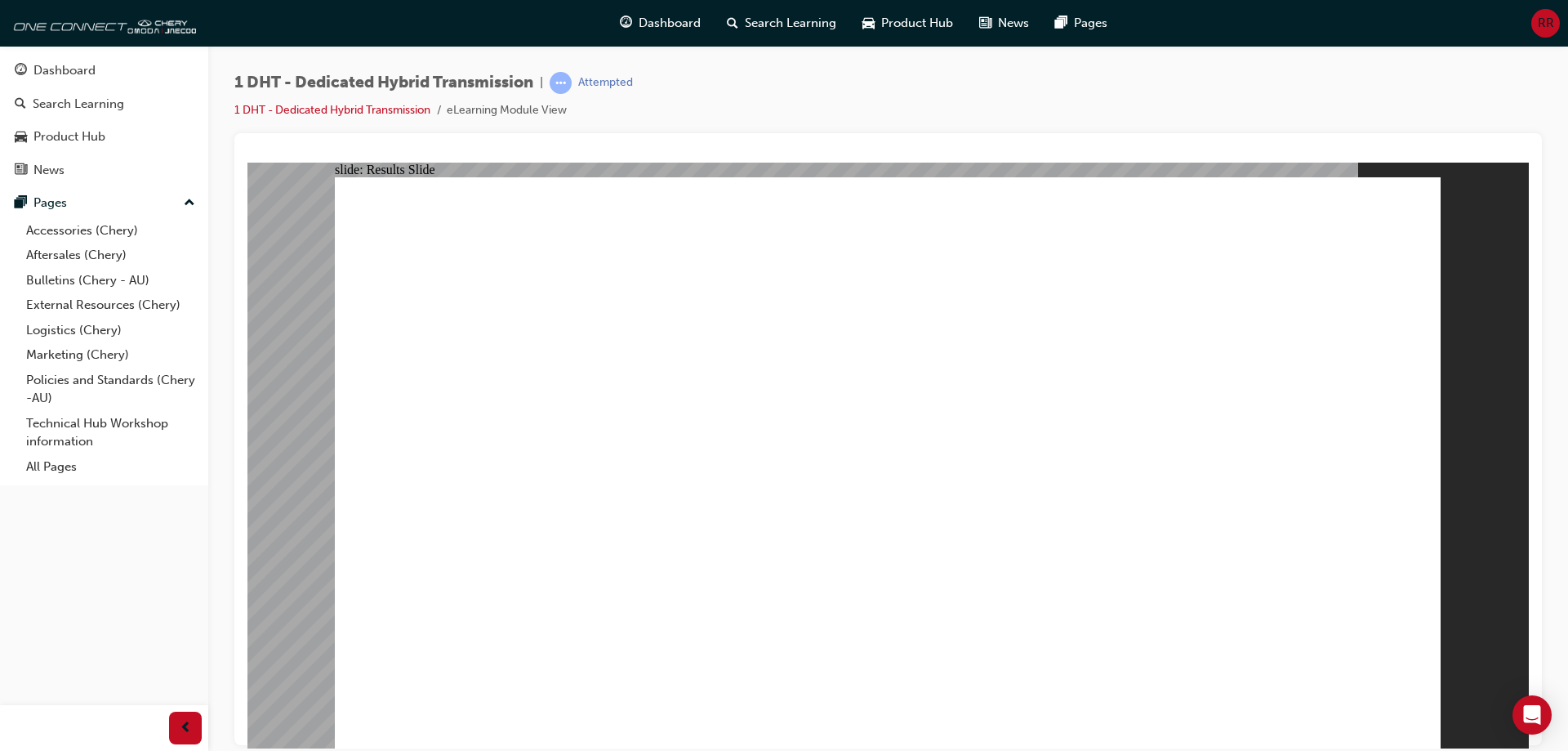
radio input "true"
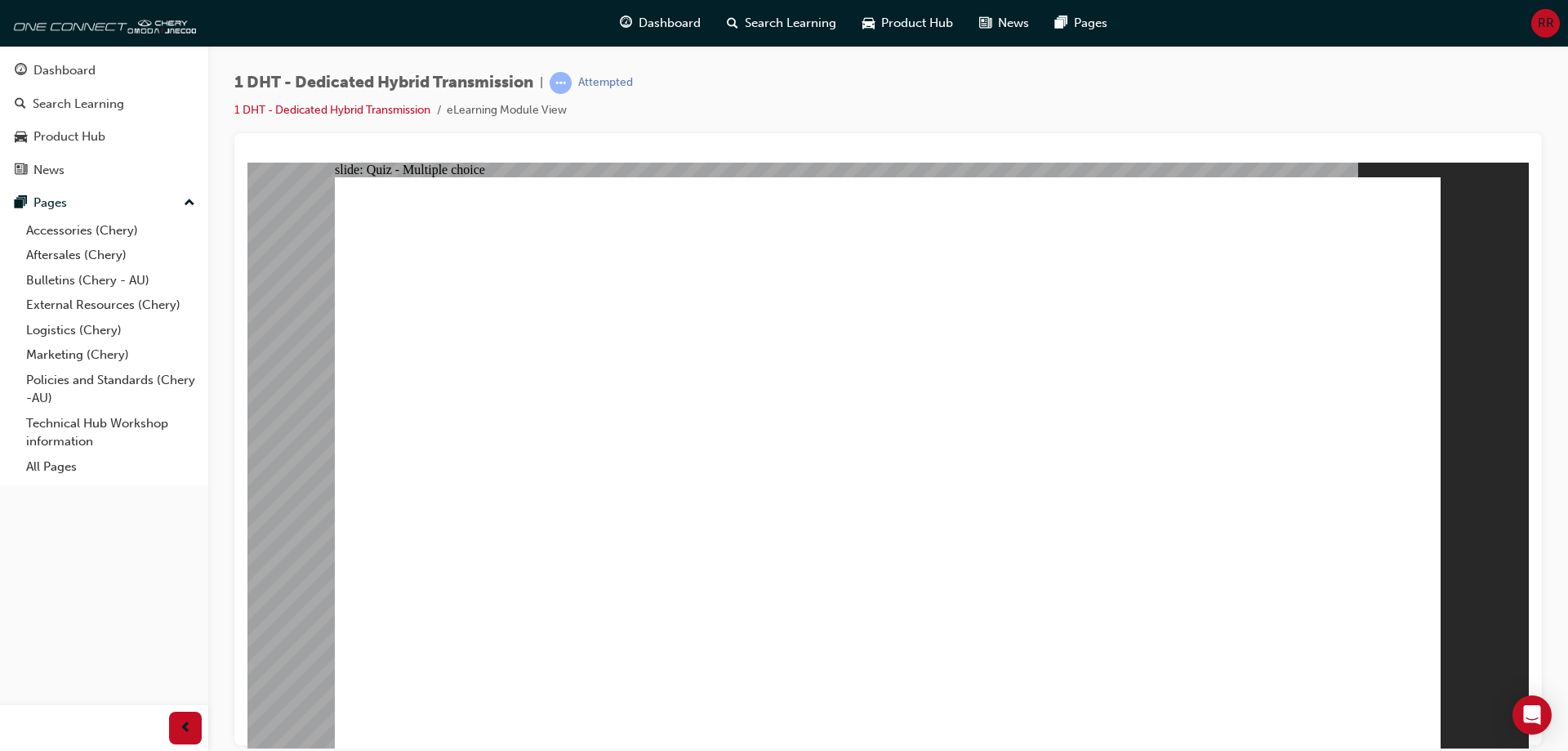
drag, startPoint x: 779, startPoint y: 319, endPoint x: 682, endPoint y: 586, distance: 284.1
drag, startPoint x: 779, startPoint y: 601, endPoint x: 873, endPoint y: 457, distance: 172.0
drag, startPoint x: 858, startPoint y: 572, endPoint x: 899, endPoint y: 288, distance: 286.9
drag, startPoint x: 550, startPoint y: 603, endPoint x: 945, endPoint y: 292, distance: 502.7
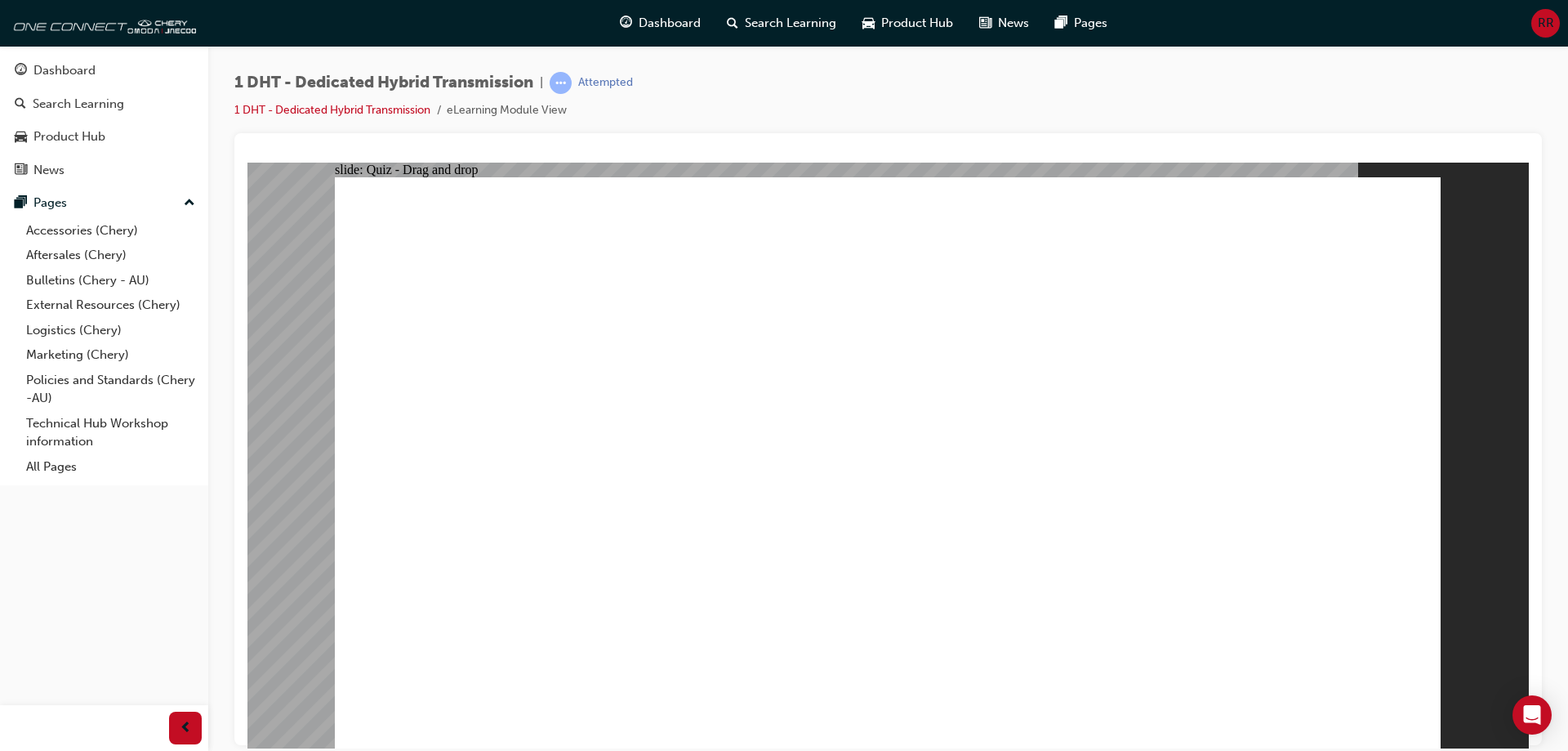
drag, startPoint x: 996, startPoint y: 236, endPoint x: 891, endPoint y: 213, distance: 107.5
drag, startPoint x: 672, startPoint y: 623, endPoint x: 802, endPoint y: 383, distance: 272.9
drag, startPoint x: 861, startPoint y: 337, endPoint x: 1171, endPoint y: 365, distance: 311.3
drag, startPoint x: 1072, startPoint y: 595, endPoint x: 840, endPoint y: 351, distance: 336.7
drag, startPoint x: 954, startPoint y: 568, endPoint x: 896, endPoint y: 316, distance: 258.6
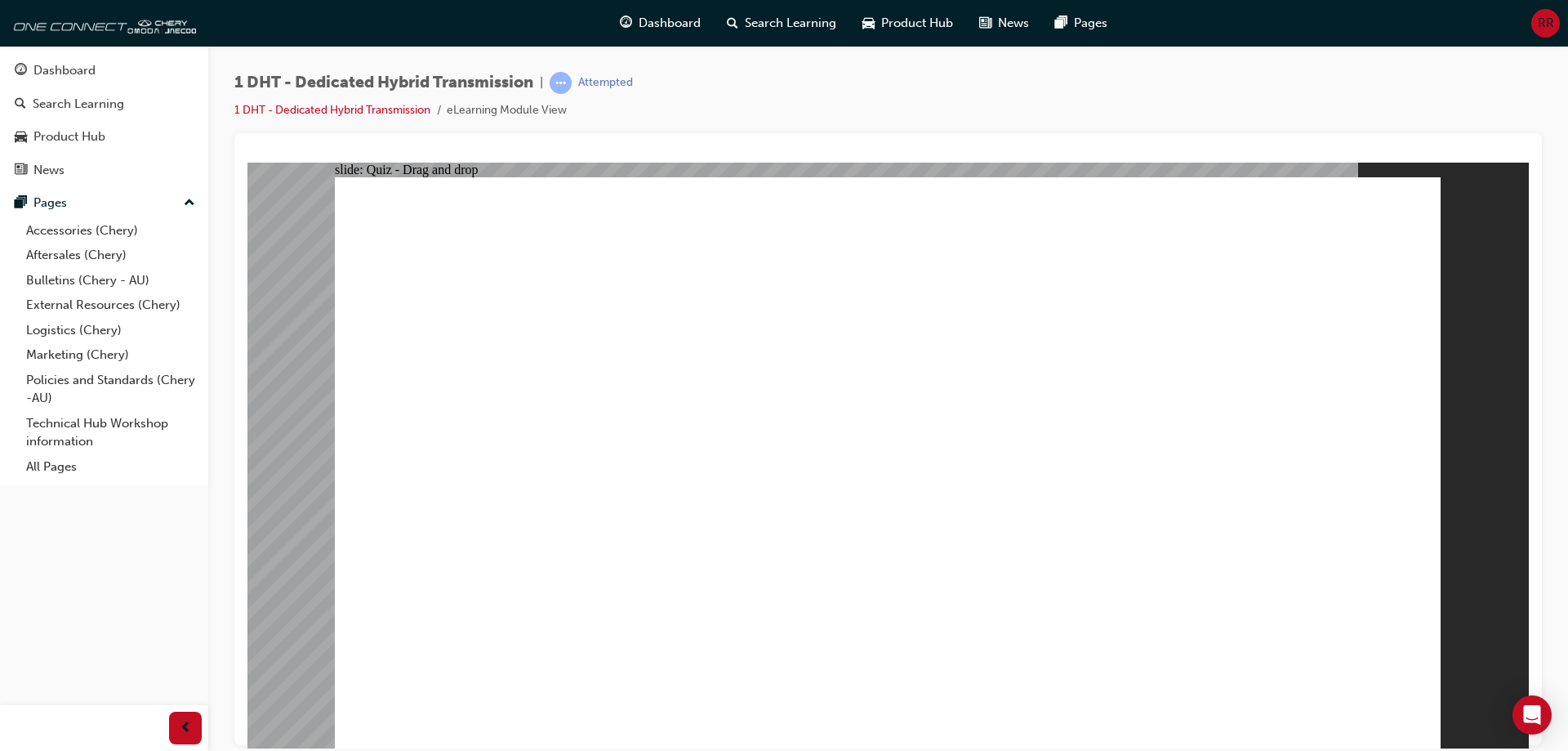
drag, startPoint x: 1175, startPoint y: 610, endPoint x: 1019, endPoint y: 339, distance: 312.7
drag, startPoint x: 791, startPoint y: 334, endPoint x: 1195, endPoint y: 325, distance: 404.1
drag, startPoint x: 1287, startPoint y: 219, endPoint x: 984, endPoint y: 318, distance: 318.8
drag, startPoint x: 853, startPoint y: 331, endPoint x: 1179, endPoint y: 308, distance: 326.8
drag, startPoint x: 816, startPoint y: 317, endPoint x: 1184, endPoint y: 308, distance: 368.1
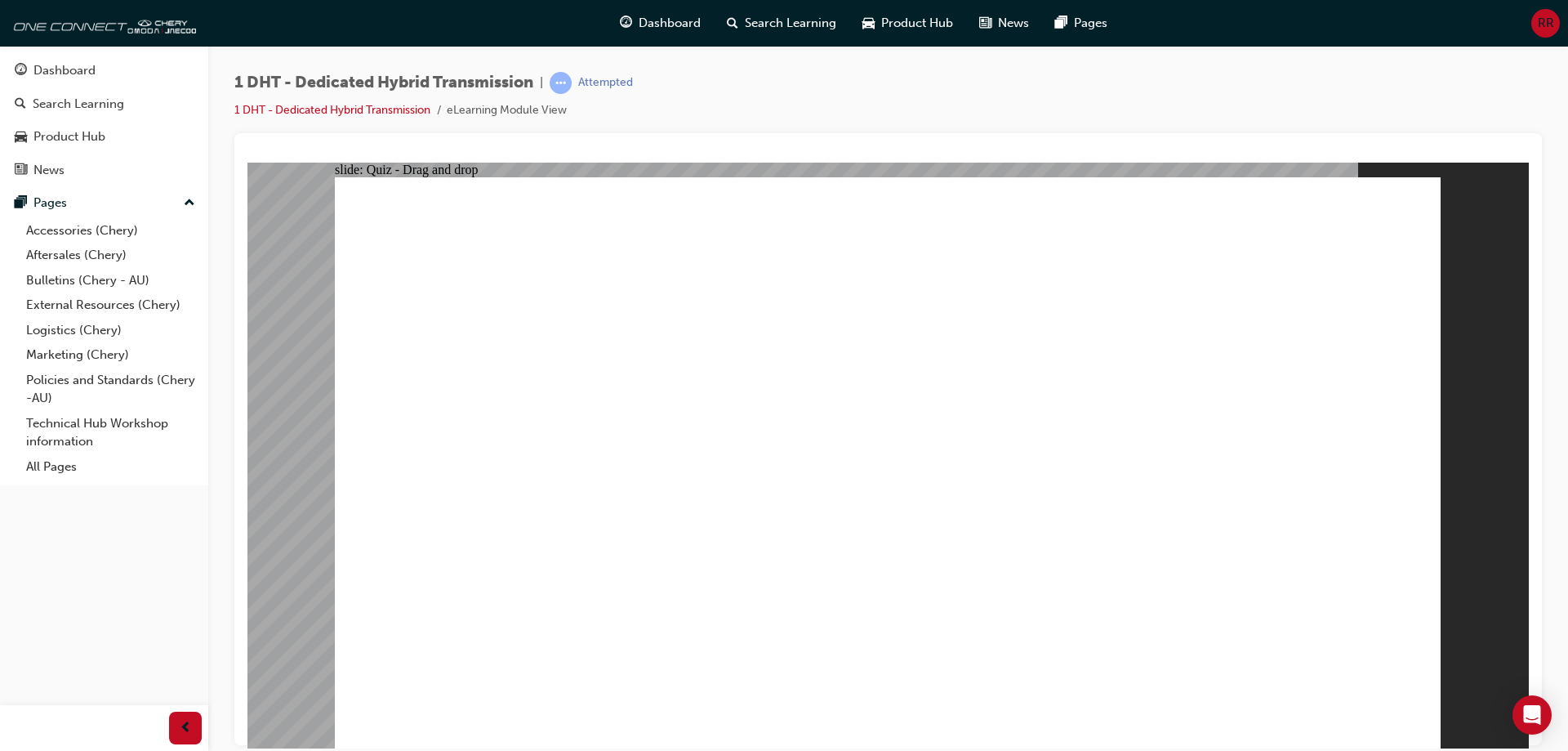
drag, startPoint x: 1185, startPoint y: 308, endPoint x: 1204, endPoint y: 269, distance: 43.4
drag, startPoint x: 1137, startPoint y: 278, endPoint x: 989, endPoint y: 331, distance: 157.2
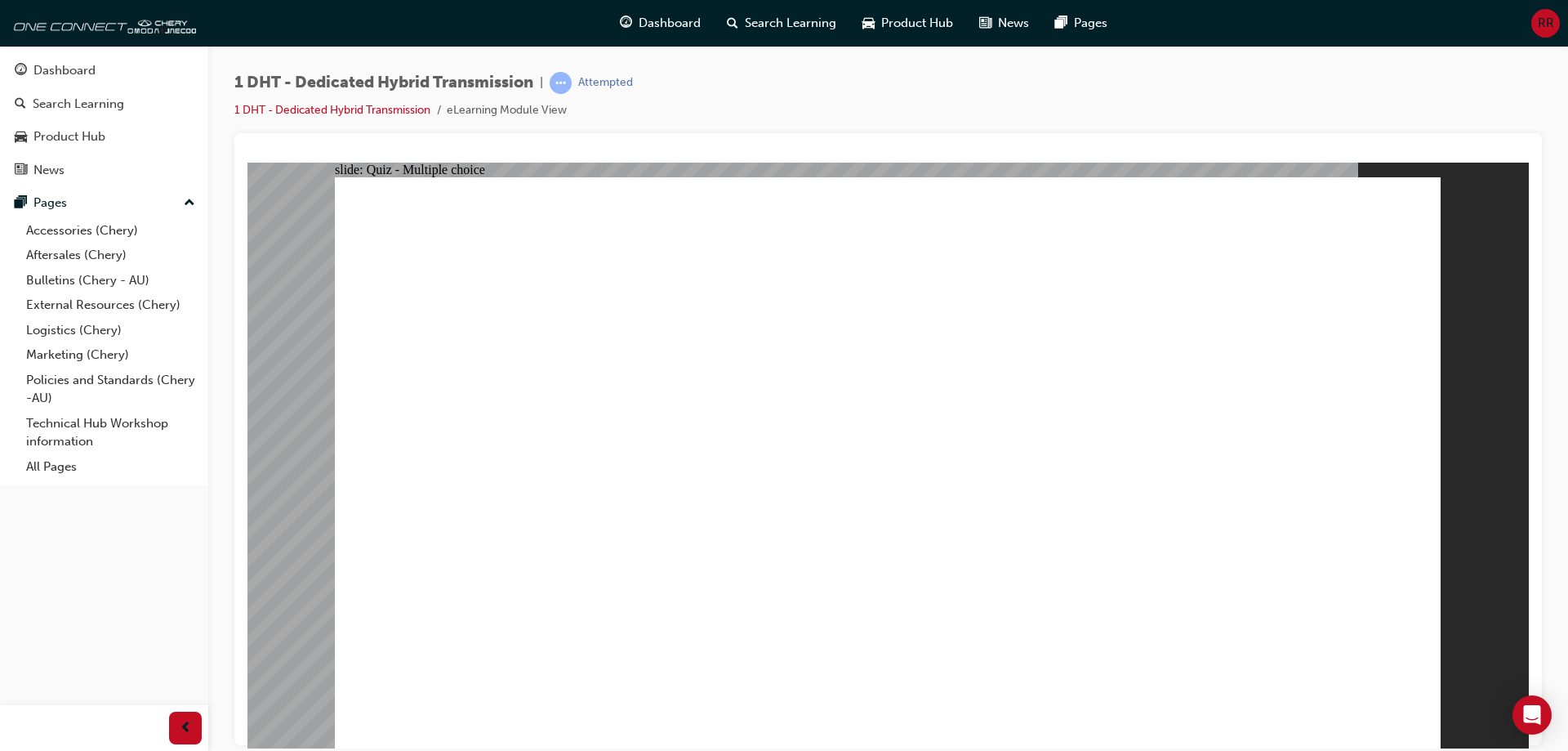
radio input "true"
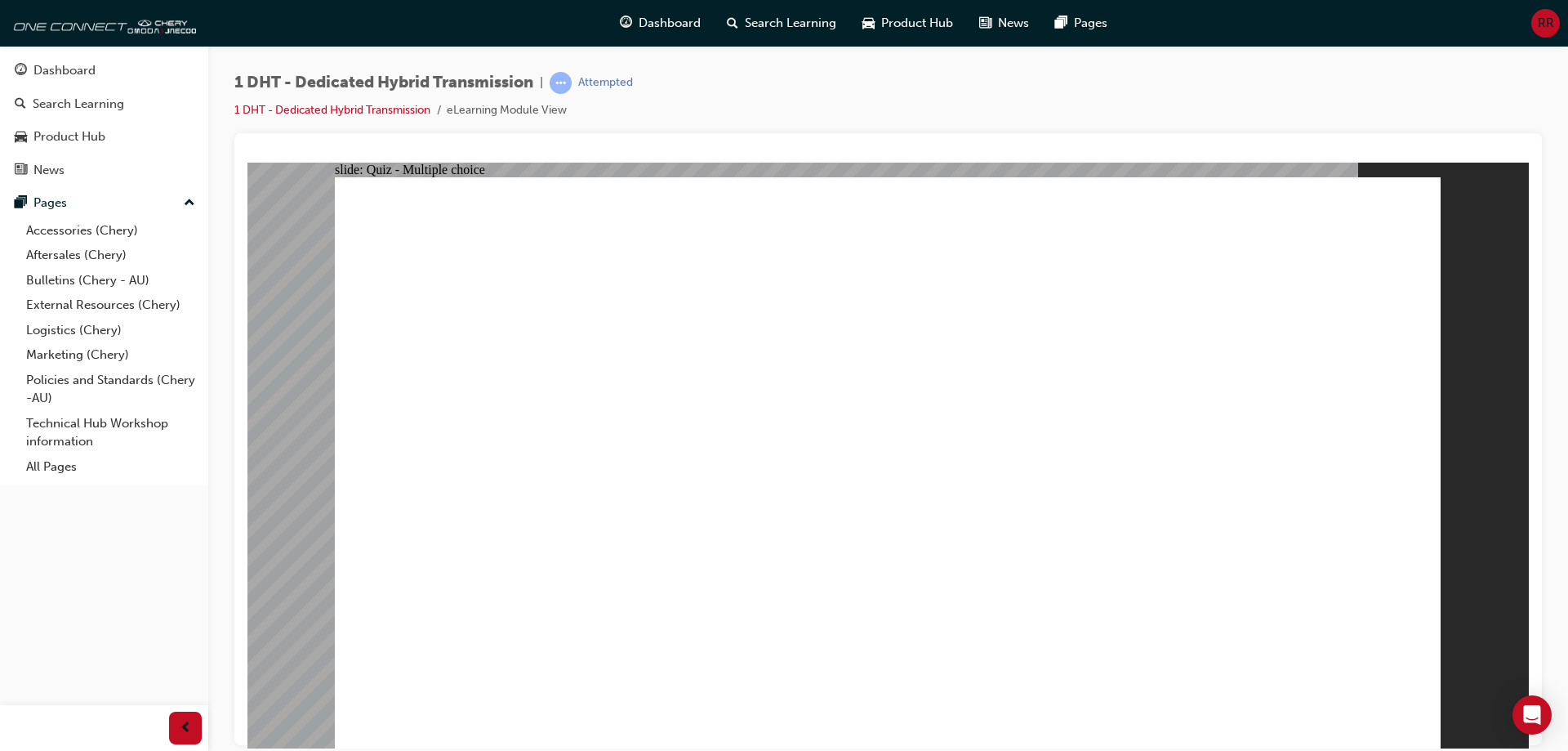
radio input "true"
checkbox input "true"
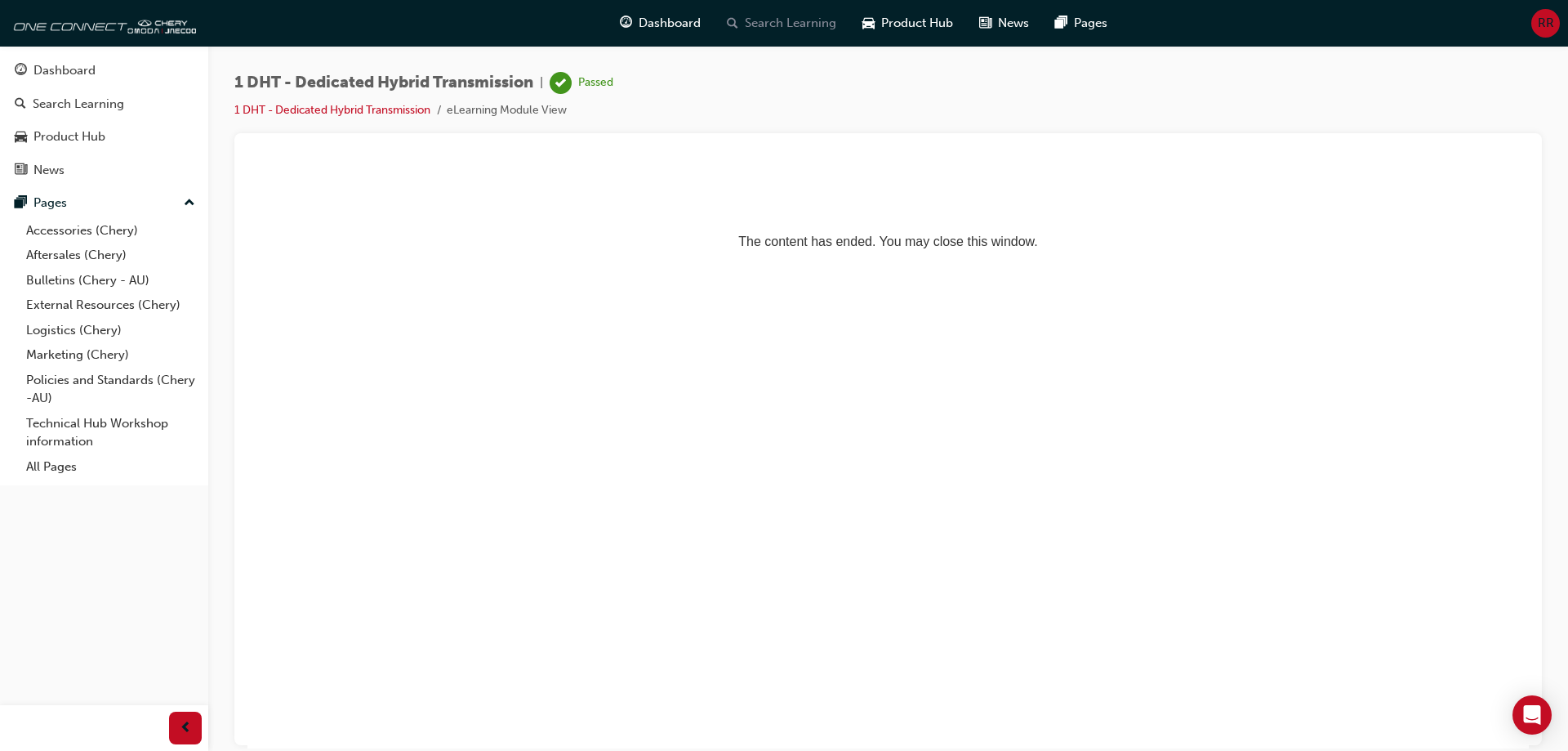
click at [755, 18] on span "Search Learning" at bounding box center [790, 23] width 91 height 19
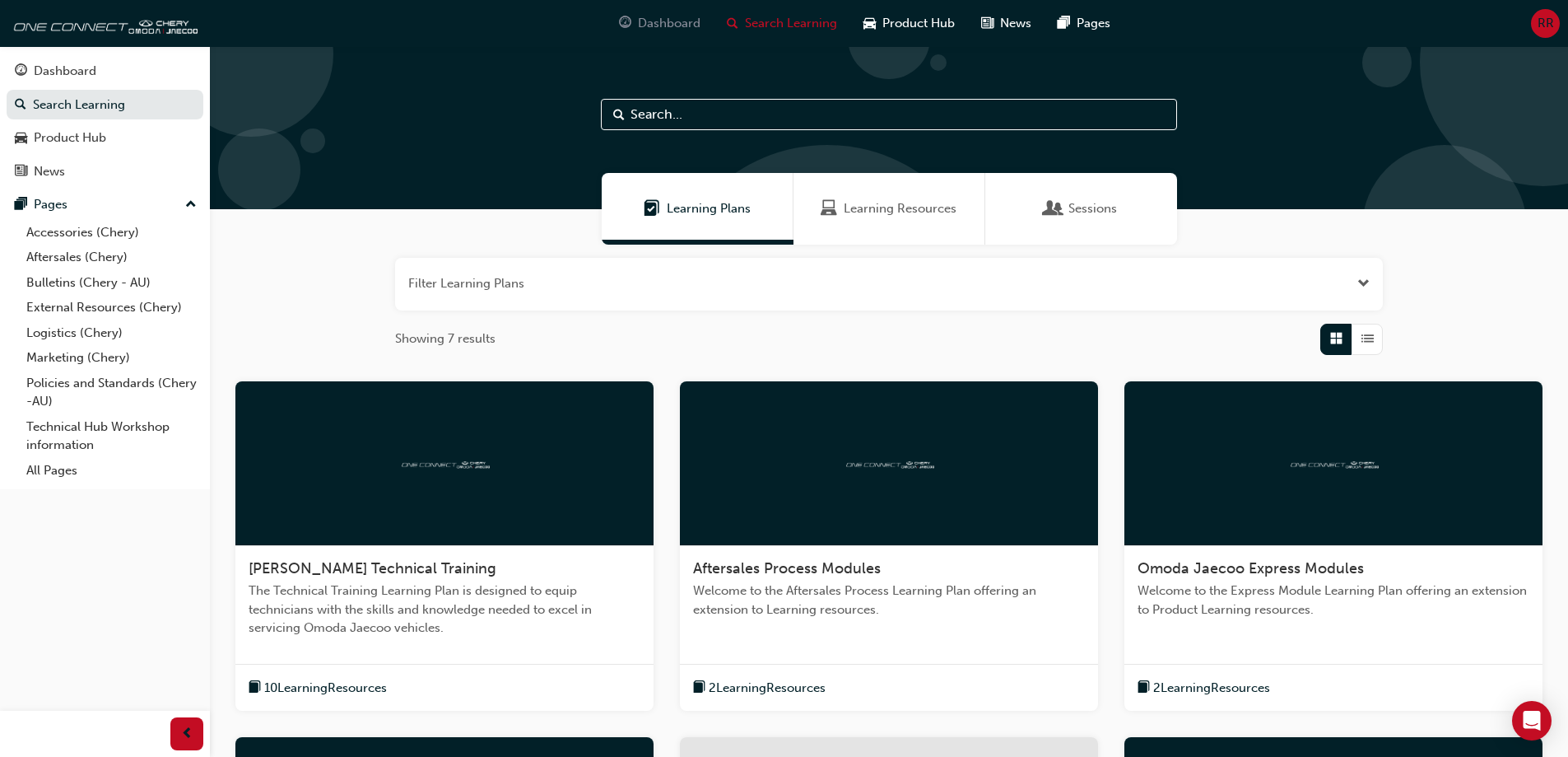
click at [692, 28] on span "Dashboard" at bounding box center [670, 23] width 63 height 19
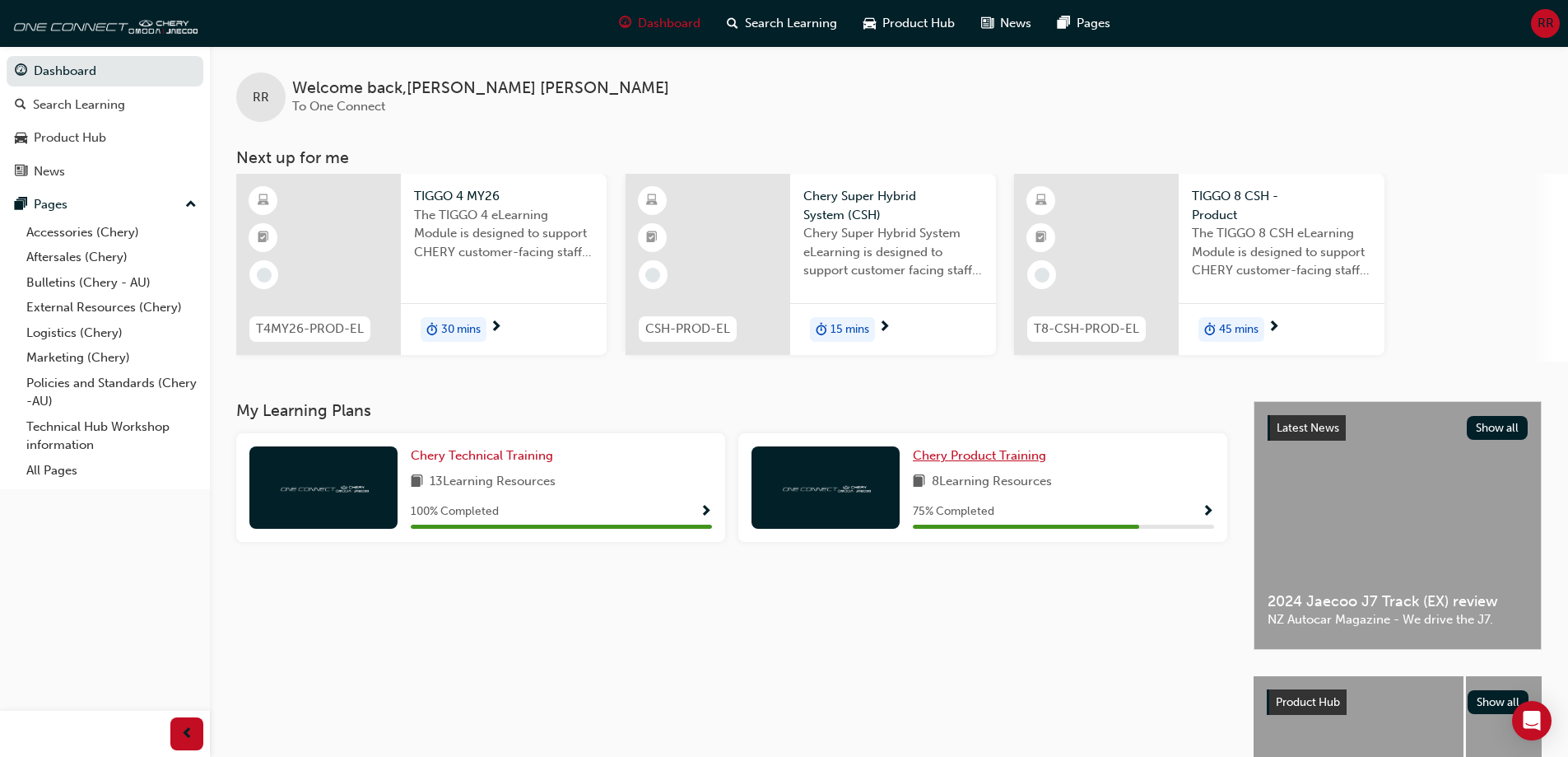
click at [972, 456] on span "Chery Product Training" at bounding box center [979, 455] width 133 height 15
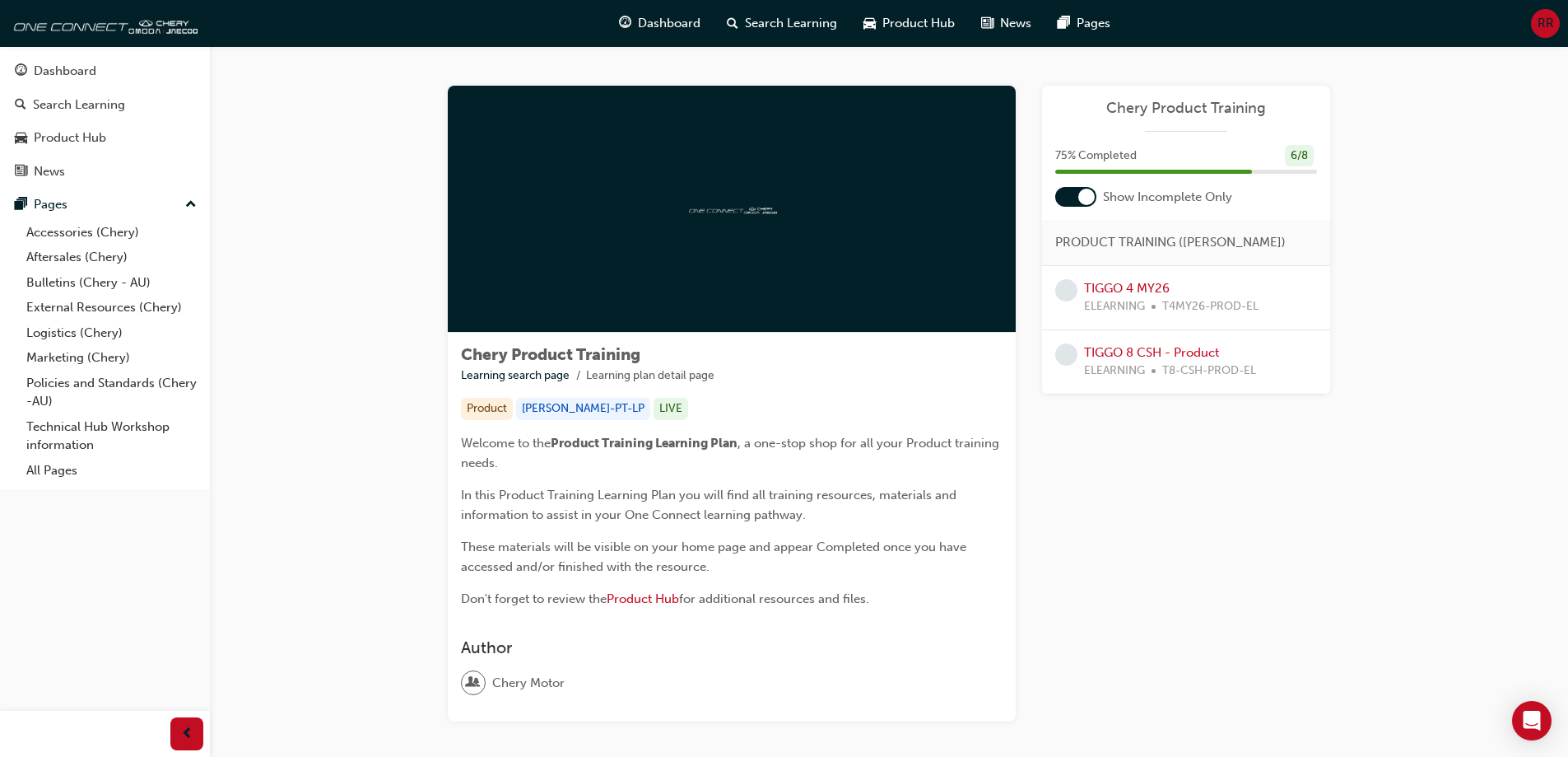
scroll to position [85, 0]
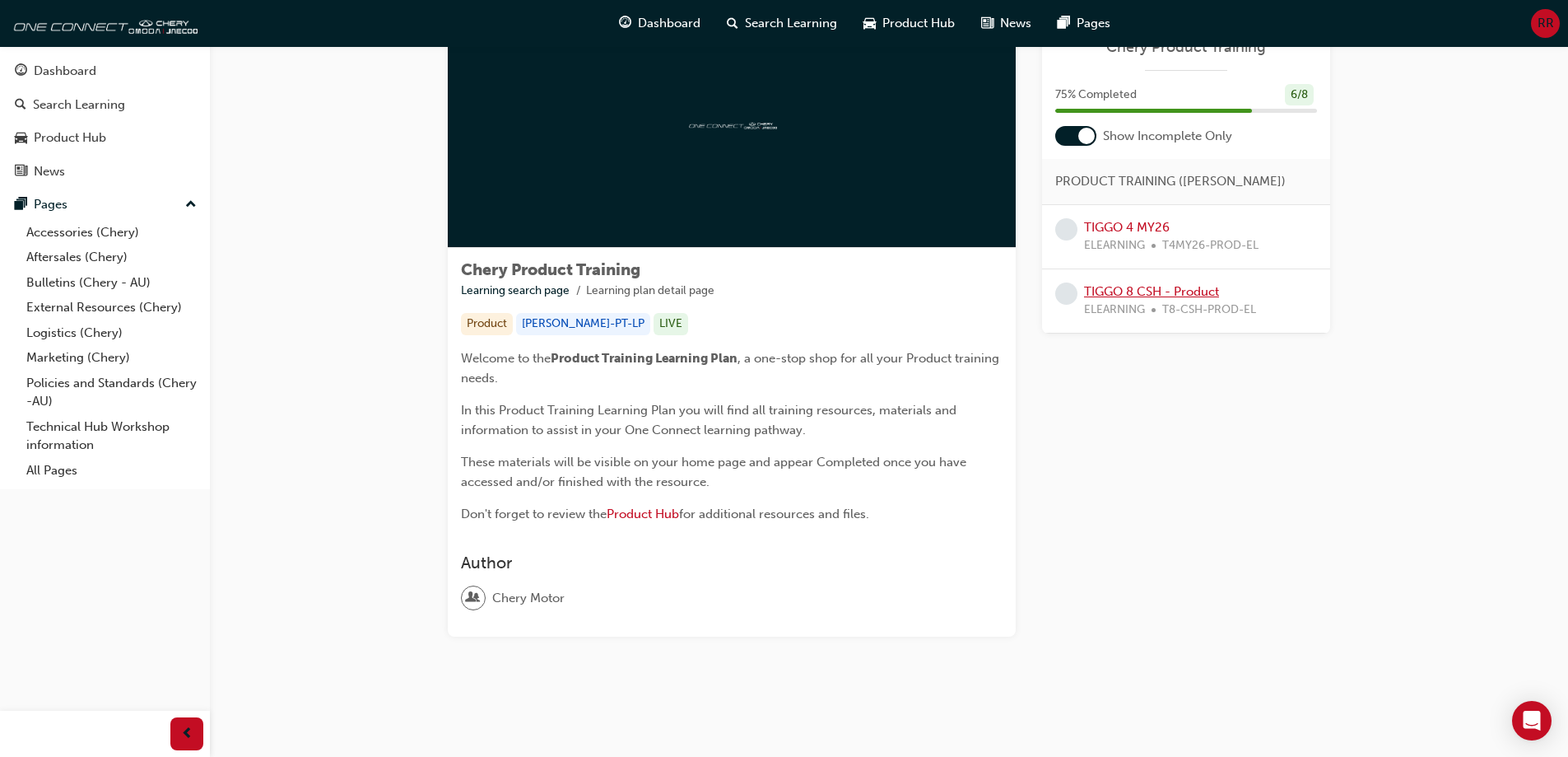
click at [1135, 291] on link "TIGGO 8 CSH - Product" at bounding box center [1151, 292] width 135 height 15
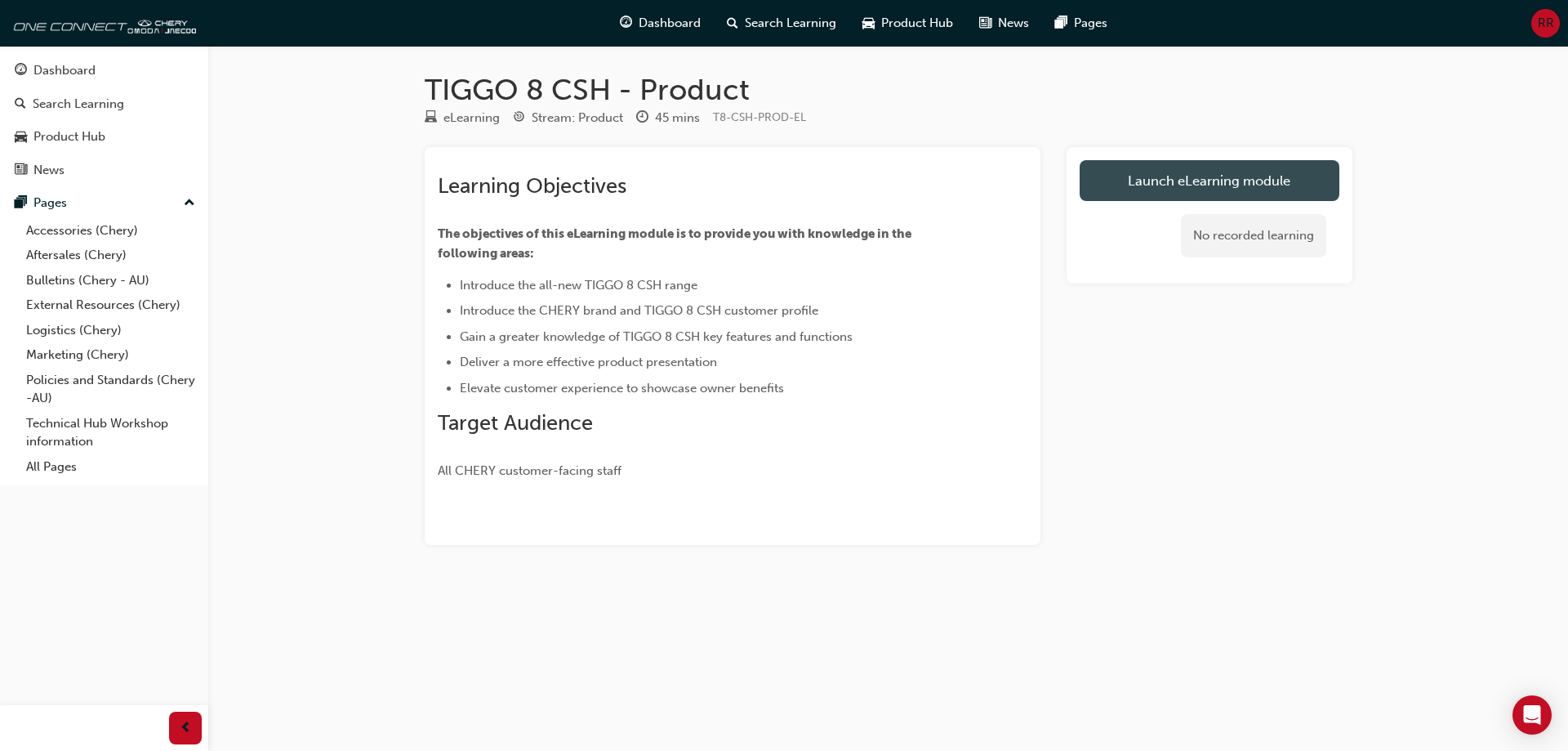
click at [1145, 191] on link "Launch eLearning module" at bounding box center [1209, 180] width 260 height 41
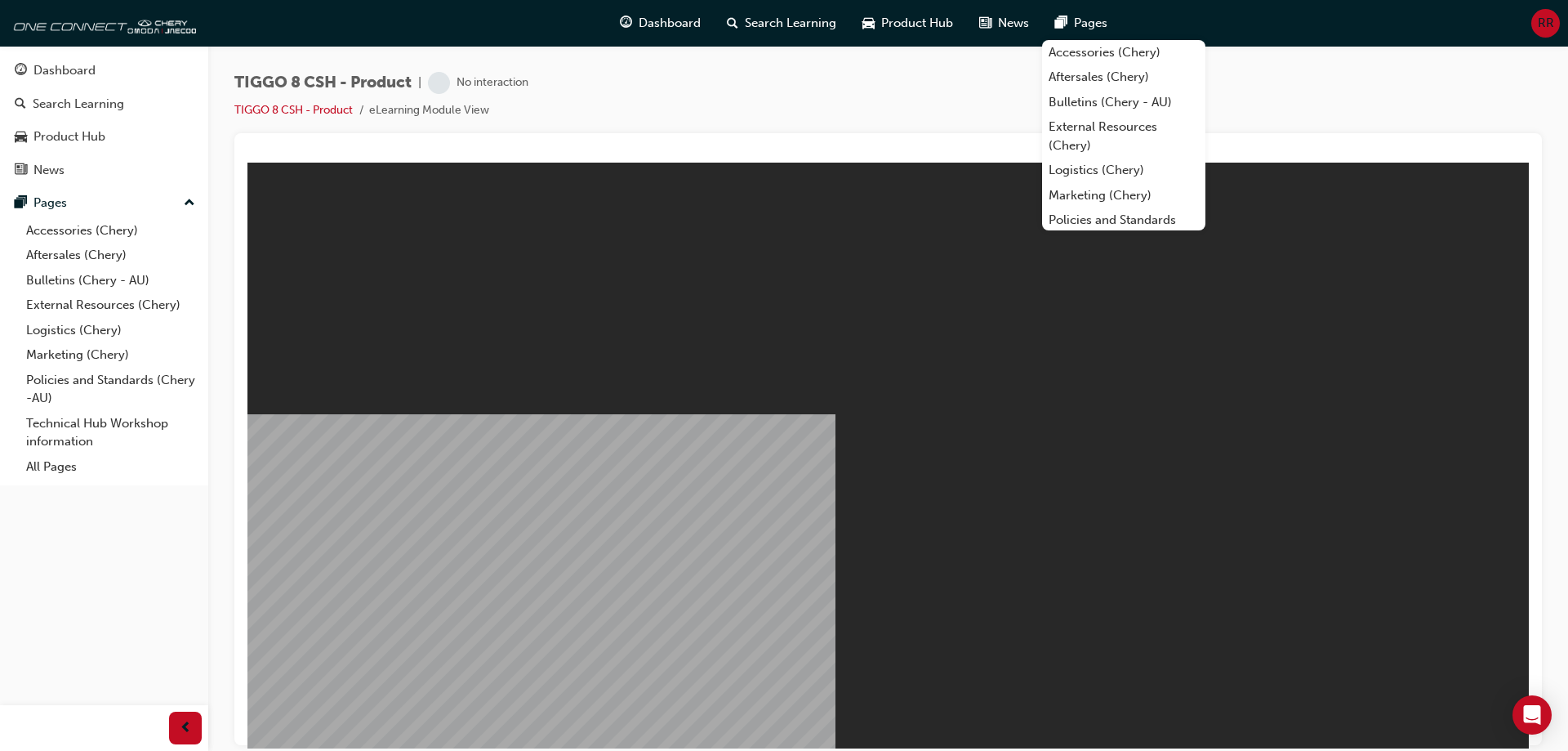
click at [894, 78] on div "TIGGO 8 CSH - Product | No interaction TIGGO 8 CSH - Product eLearning Module V…" at bounding box center [888, 102] width 1308 height 61
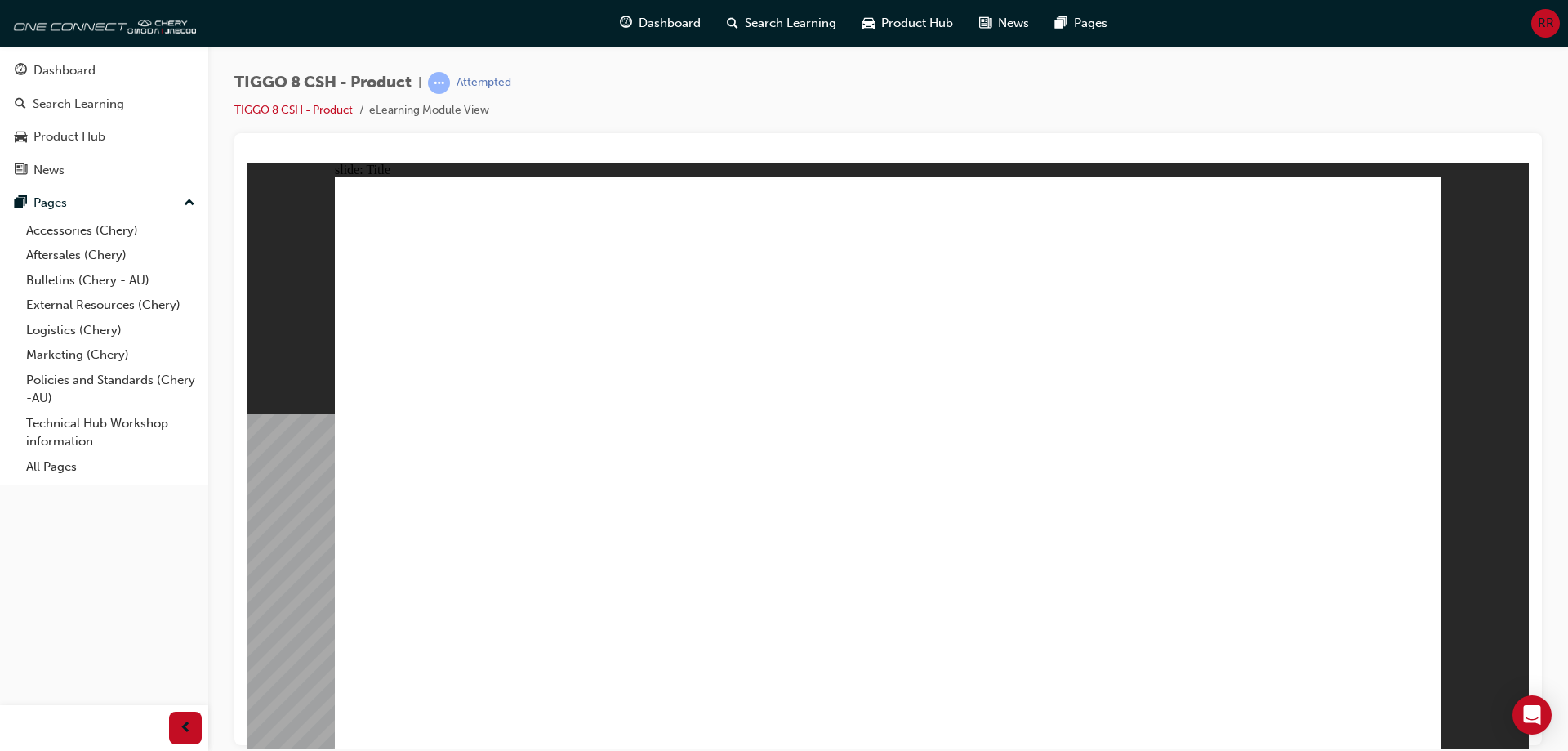
drag, startPoint x: 494, startPoint y: 604, endPoint x: 451, endPoint y: 619, distance: 45.5
